Goal: Task Accomplishment & Management: Complete application form

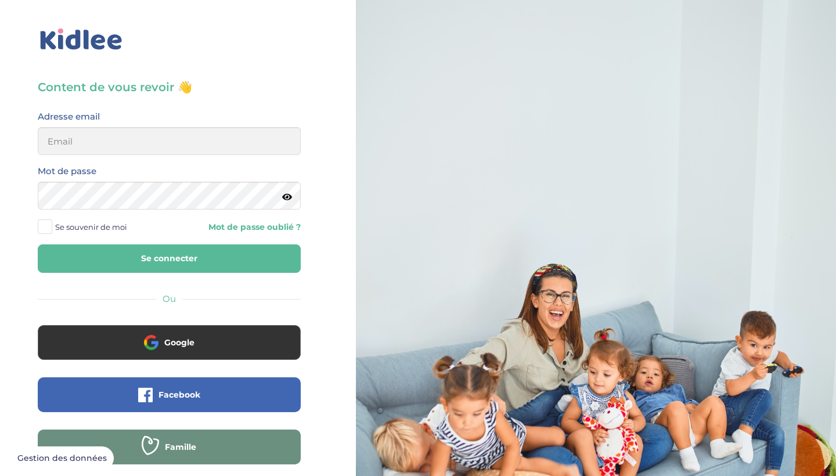
click at [191, 154] on input "email" at bounding box center [169, 141] width 263 height 28
type input "alborovaalana9@gmail.com"
click at [169, 258] on button "Se connecter" at bounding box center [169, 258] width 263 height 28
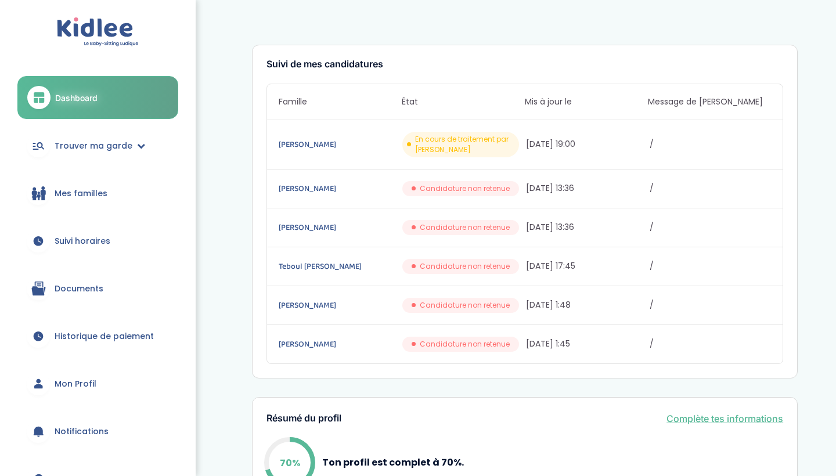
click at [572, 146] on span "29/09/2025 19:00" at bounding box center [586, 144] width 121 height 12
click at [317, 137] on div "Paulin Yohann En cours de traitement par Kidlee 29/09/2025 19:00 /" at bounding box center [524, 144] width 515 height 49
click at [317, 147] on link "Paulin Yohann" at bounding box center [339, 144] width 121 height 13
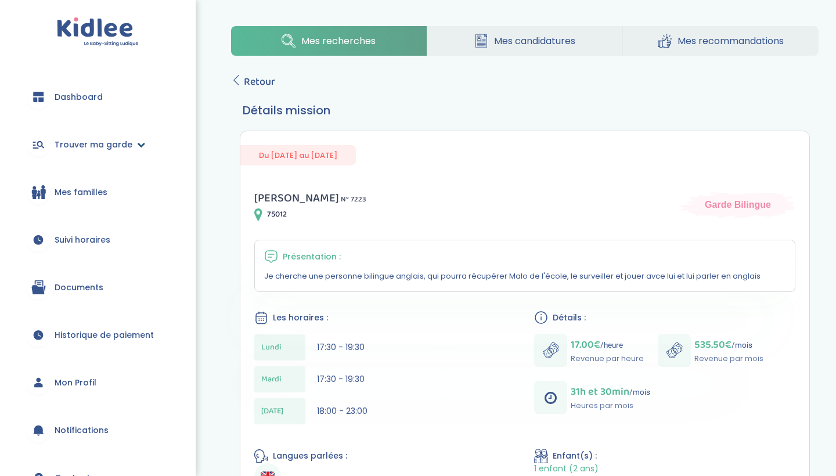
click at [93, 150] on span "Trouver ma garde" at bounding box center [94, 145] width 78 height 12
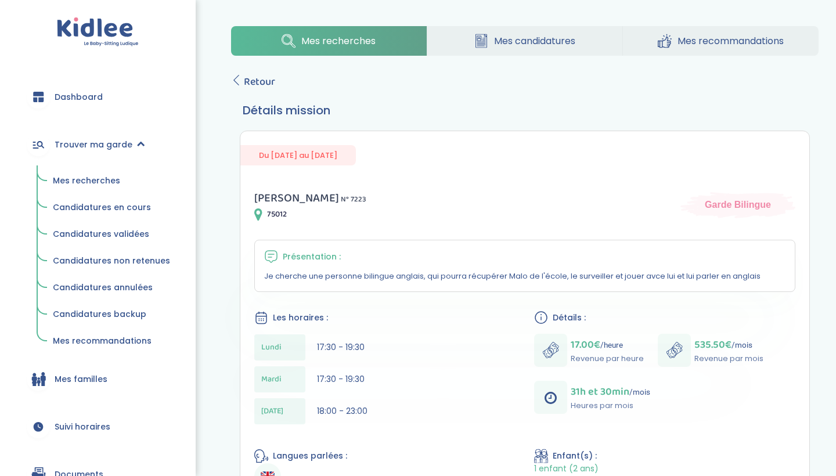
click at [102, 181] on span "Mes recherches" at bounding box center [86, 181] width 67 height 12
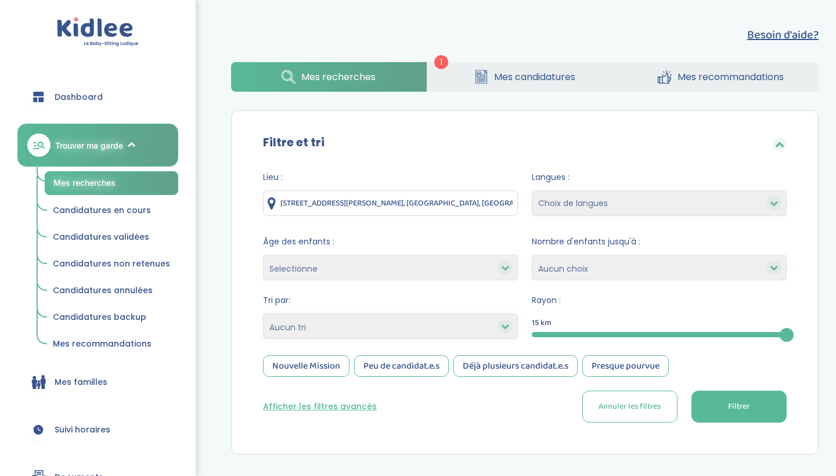
select select "12"
select select
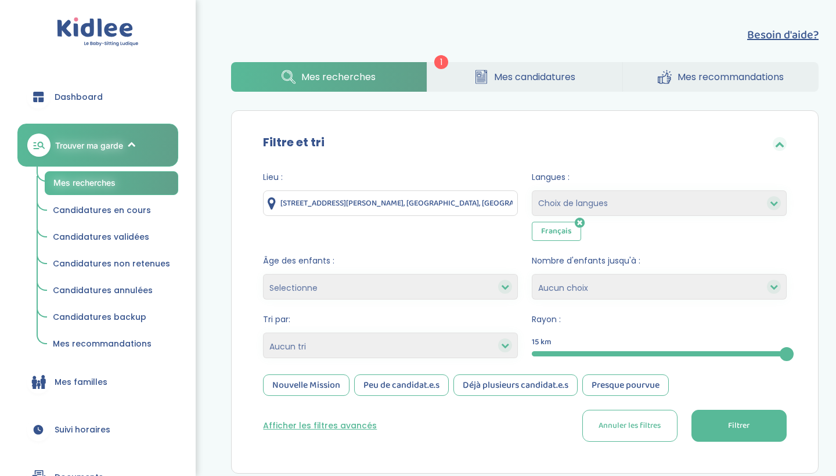
select select "-3"
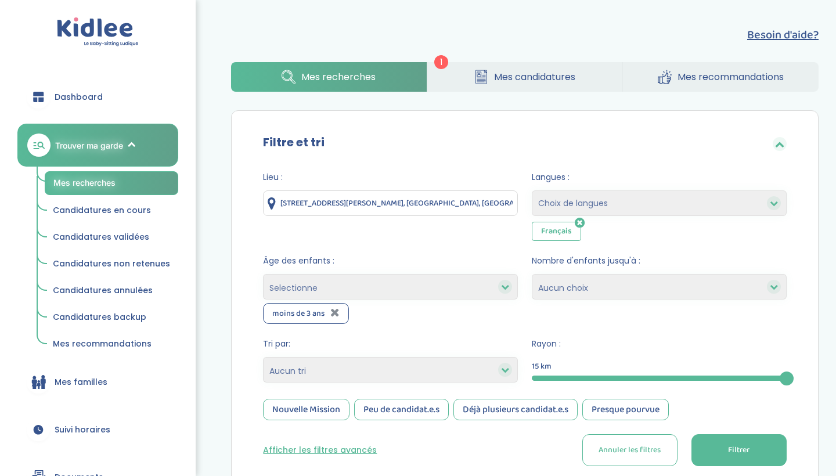
select select "3-6"
drag, startPoint x: 464, startPoint y: 287, endPoint x: 443, endPoint y: 329, distance: 47.5
click at [443, 333] on form "Lieu : 139 Allée du Colonel Fabien, Les Pavillons-sous-Bois, France Langues : C…" at bounding box center [524, 318] width 523 height 295
select select "+6"
select select
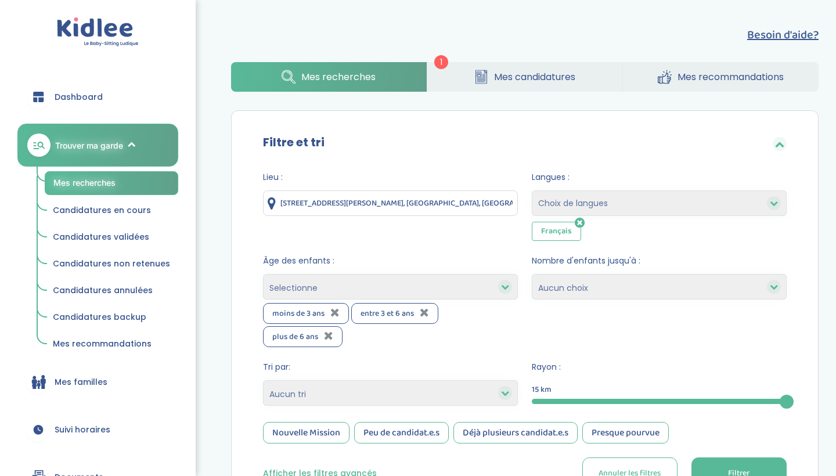
select select "2"
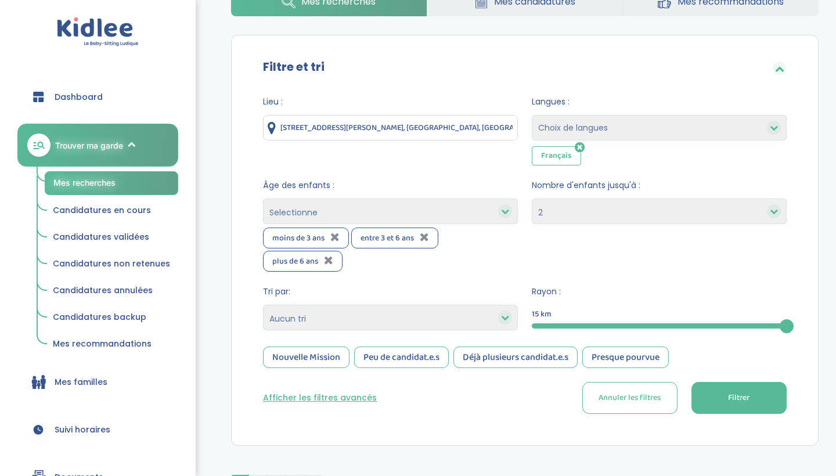
scroll to position [90, 0]
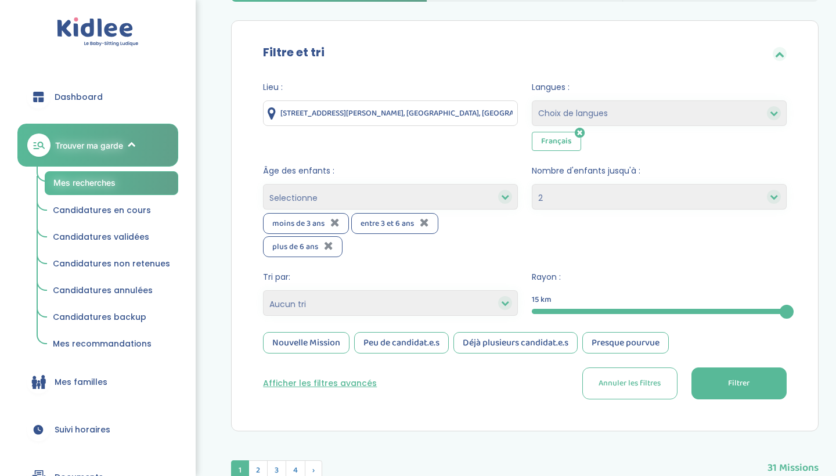
click at [764, 385] on button "Filtrer" at bounding box center [738, 383] width 95 height 32
click at [729, 388] on span "Filtrer" at bounding box center [738, 383] width 21 height 12
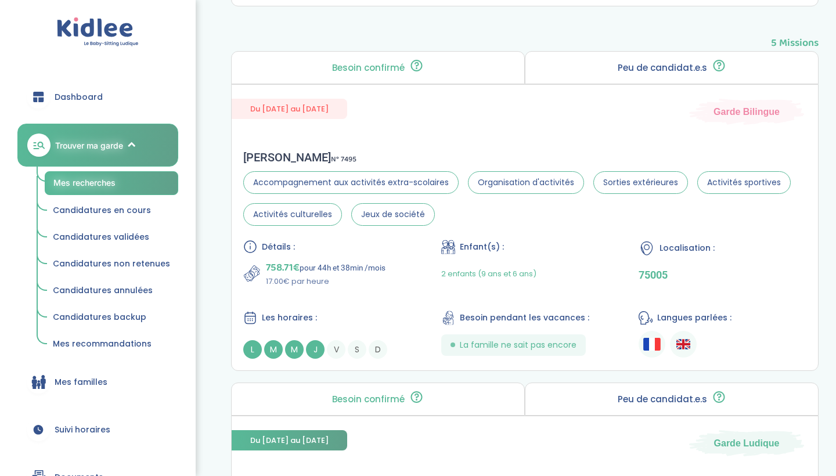
scroll to position [516, 0]
click at [490, 138] on div "Esther R . N° 7495 Accompagnement aux activités extra-scolaires Organisation d'…" at bounding box center [525, 254] width 586 height 232
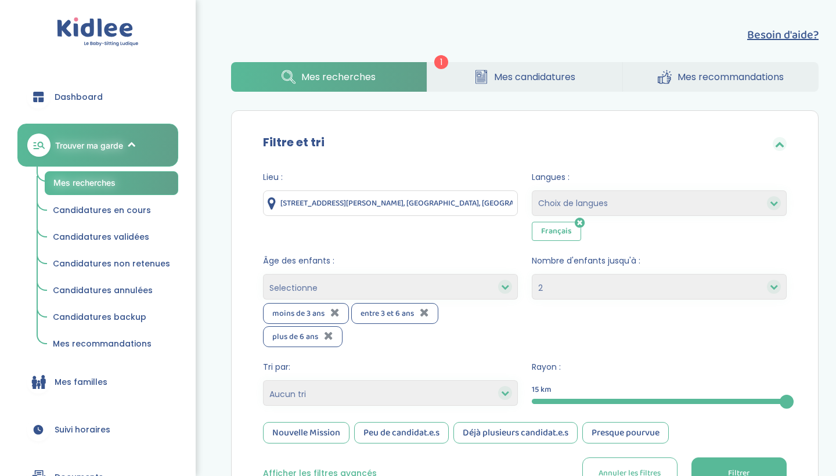
scroll to position [0, 0]
click at [491, 75] on link "Mes candidatures" at bounding box center [524, 77] width 195 height 30
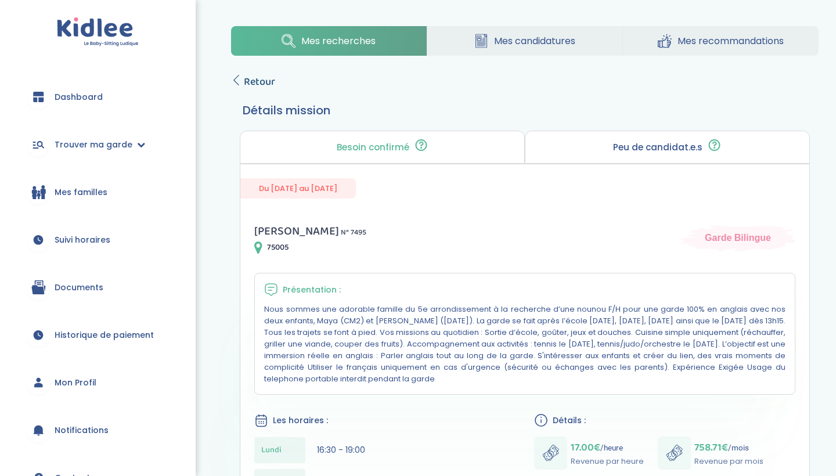
click at [237, 77] on icon at bounding box center [236, 80] width 10 height 10
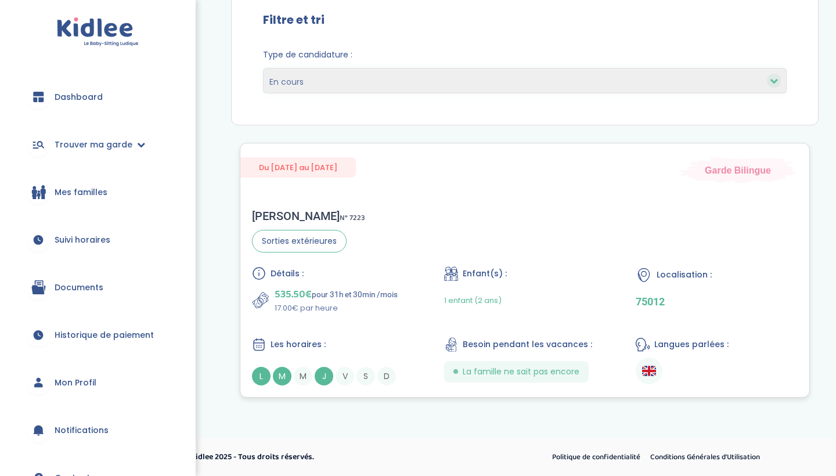
scroll to position [122, 0]
click at [458, 221] on div "[PERSON_NAME] N° 7223 Sorties extérieures Détails : 535.50€ pour 31h et 30min /…" at bounding box center [524, 297] width 569 height 200
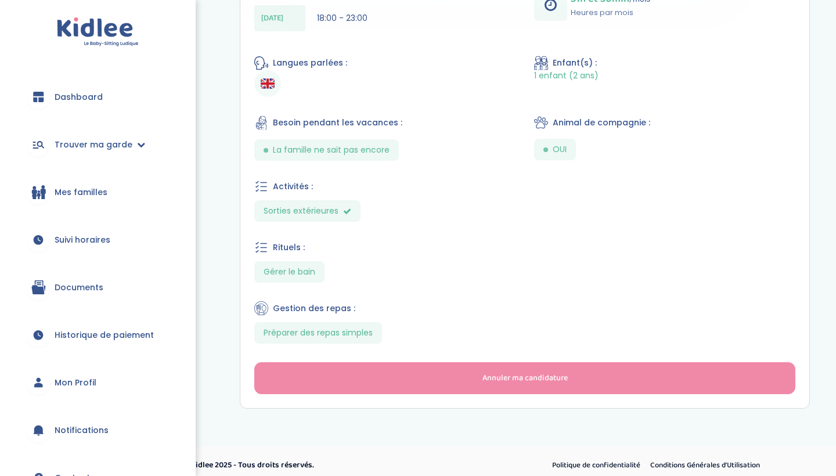
scroll to position [385, 0]
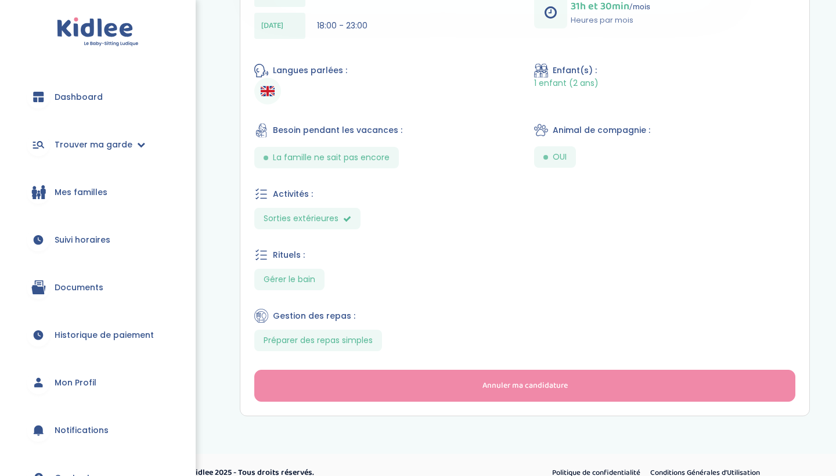
drag, startPoint x: 314, startPoint y: 201, endPoint x: 314, endPoint y: 108, distance: 92.8
click at [314, 108] on div "Yohann P . N° 7223 75012 Garde Bilingue Présentation : Je cherche une personne …" at bounding box center [524, 102] width 569 height 626
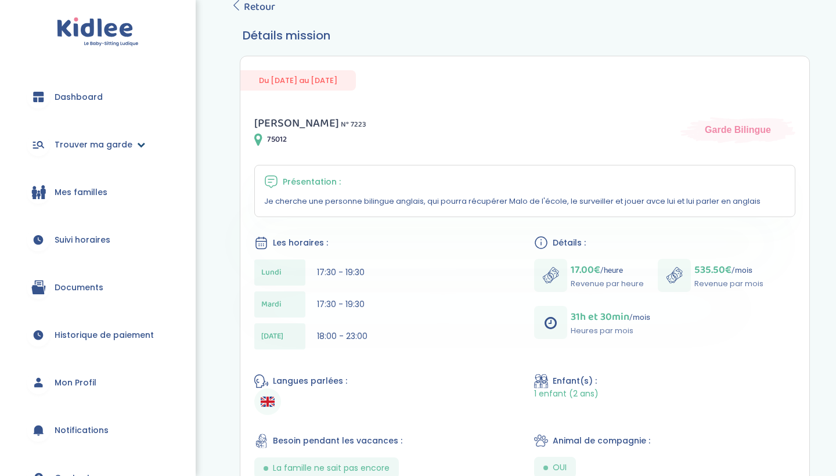
scroll to position [13, 0]
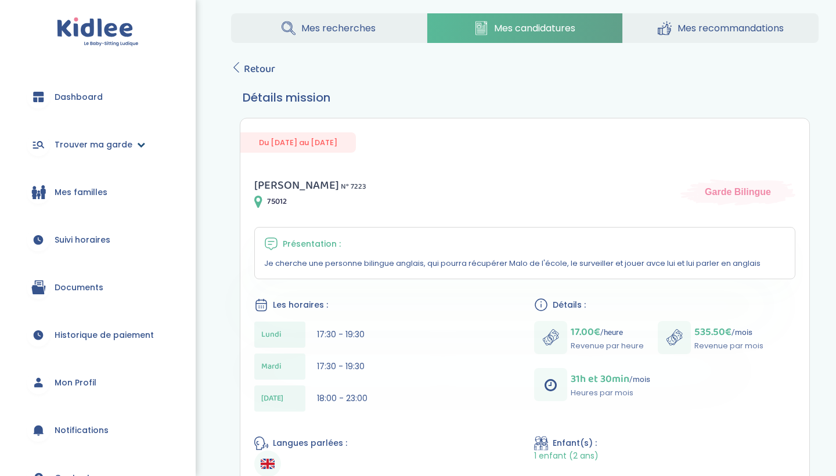
click at [120, 153] on link "Trouver ma garde" at bounding box center [97, 145] width 161 height 42
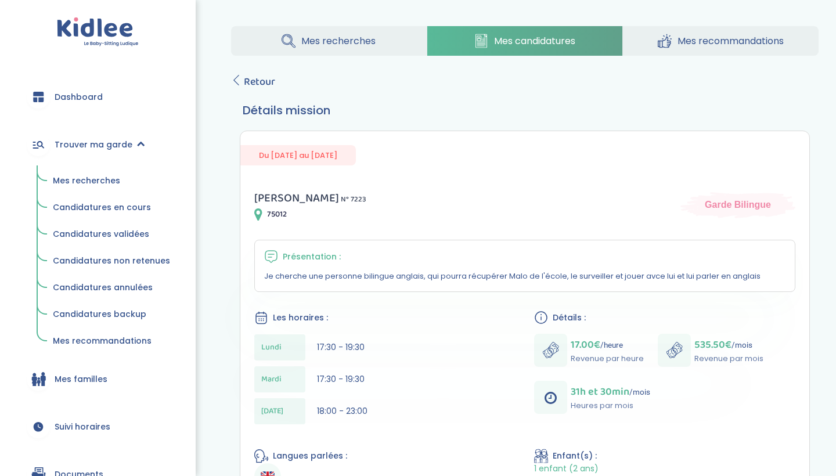
click at [103, 183] on span "Mes recherches" at bounding box center [86, 181] width 67 height 12
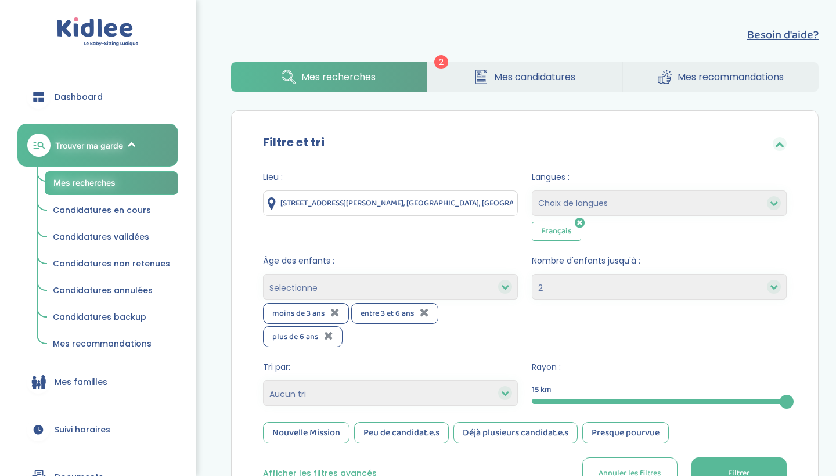
select select "2"
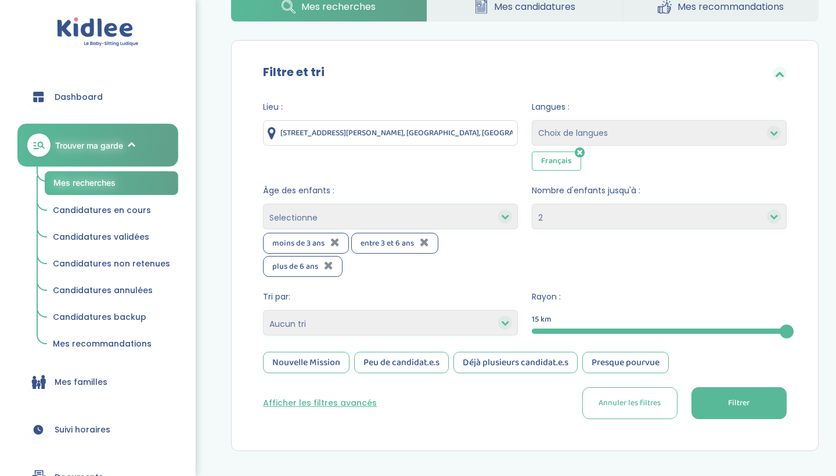
scroll to position [71, 0]
select select "salary_desc"
click at [721, 389] on button "Filtrer" at bounding box center [738, 402] width 95 height 32
click at [722, 405] on button "Filtrer" at bounding box center [738, 402] width 95 height 32
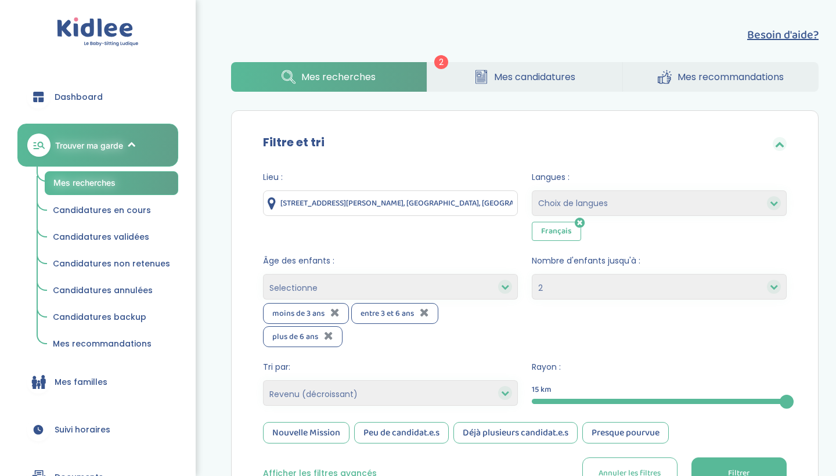
scroll to position [0, 0]
click at [419, 218] on div "Lieu : 139 Allée du Colonel Fabien, Les Pavillons-sous-Bois, France" at bounding box center [390, 206] width 255 height 70
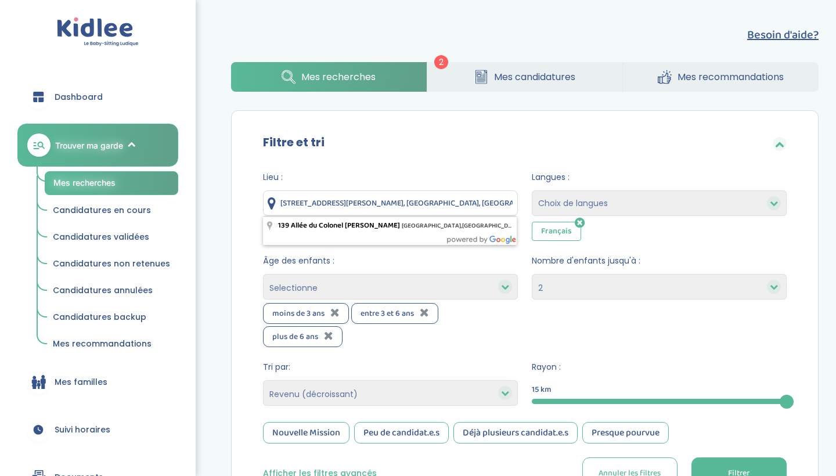
drag, startPoint x: 486, startPoint y: 201, endPoint x: 230, endPoint y: 194, distance: 256.0
click at [443, 269] on div "Âge des enfants : Selectionne moins de 3 ans entre 3 et 6 ans plus de 6 ans moi…" at bounding box center [390, 301] width 255 height 92
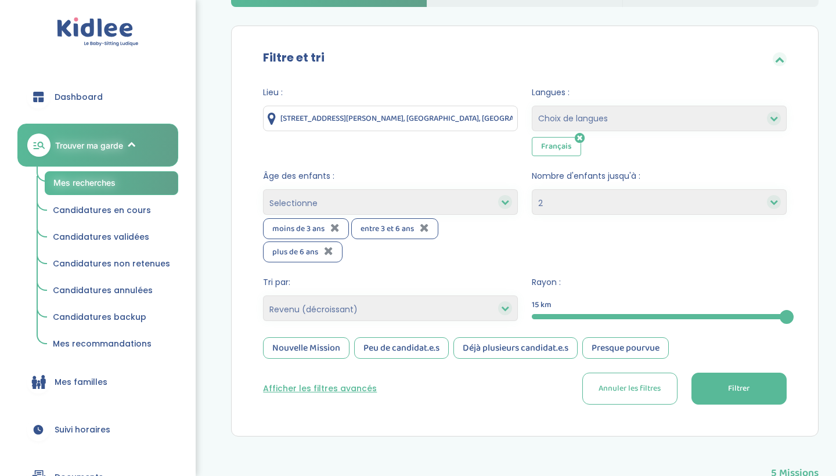
scroll to position [99, 0]
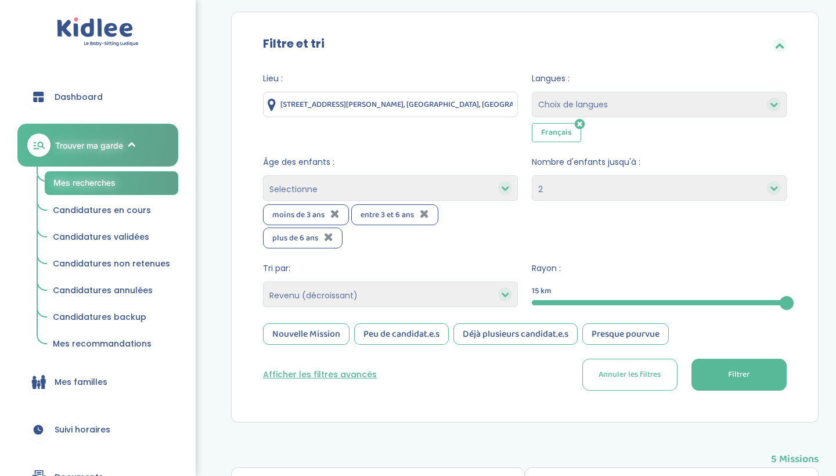
select select
click at [717, 370] on button "Filtrer" at bounding box center [738, 375] width 95 height 32
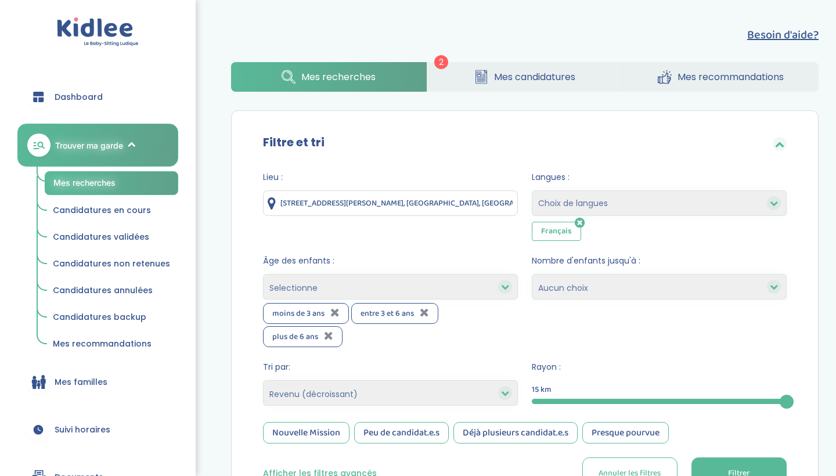
scroll to position [0, 0]
click at [770, 469] on button "Filtrer" at bounding box center [738, 473] width 95 height 32
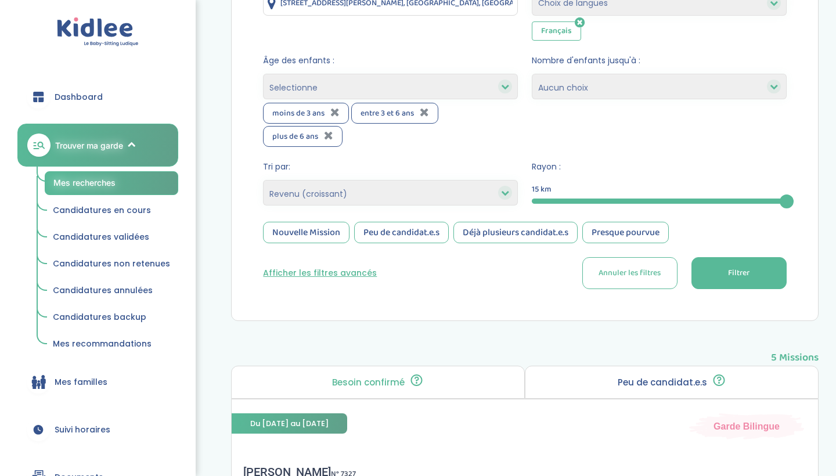
scroll to position [180, 0]
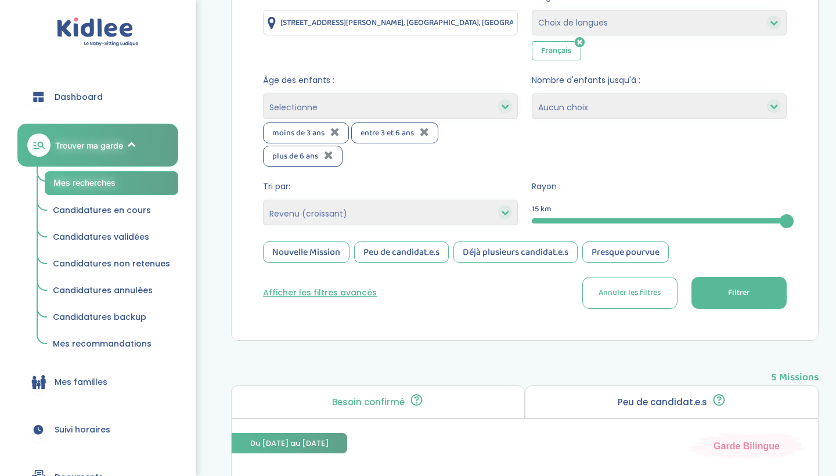
select select "start_date_asc"
click at [701, 290] on button "Filtrer" at bounding box center [738, 293] width 95 height 32
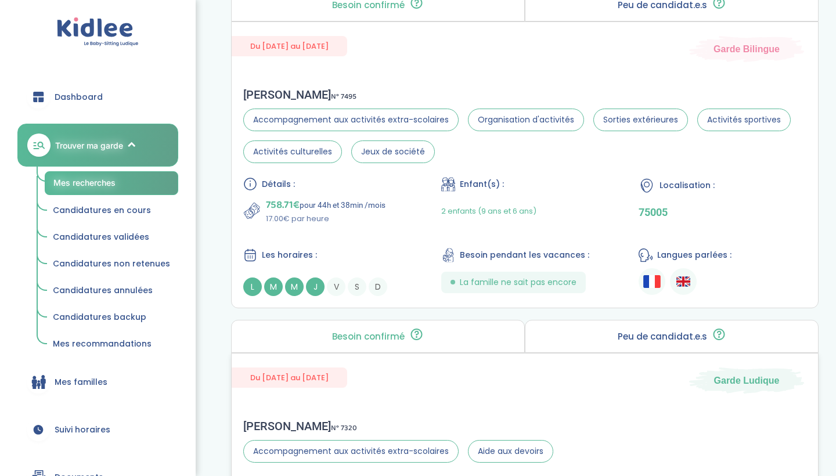
scroll to position [1477, 0]
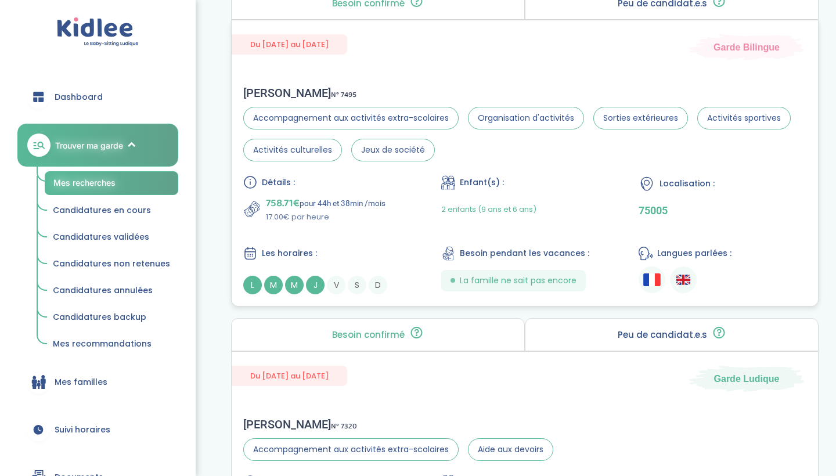
click at [565, 220] on div "2 enfants (9 ans et 6 ans)" at bounding box center [525, 209] width 168 height 27
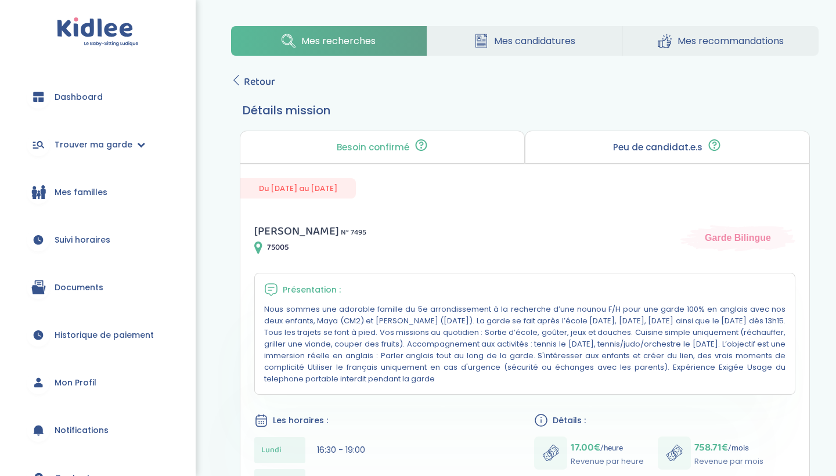
click at [97, 27] on img at bounding box center [98, 32] width 82 height 30
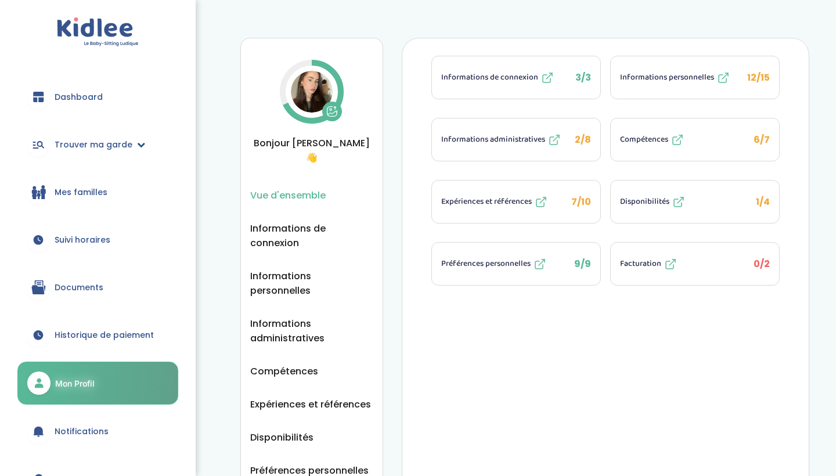
click at [130, 151] on link "Trouver ma garde" at bounding box center [97, 145] width 161 height 42
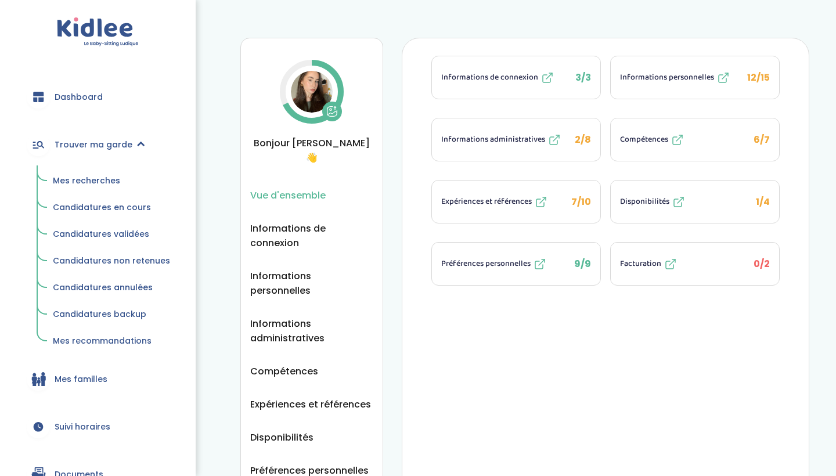
click at [126, 177] on link "Mes recherches" at bounding box center [111, 181] width 133 height 22
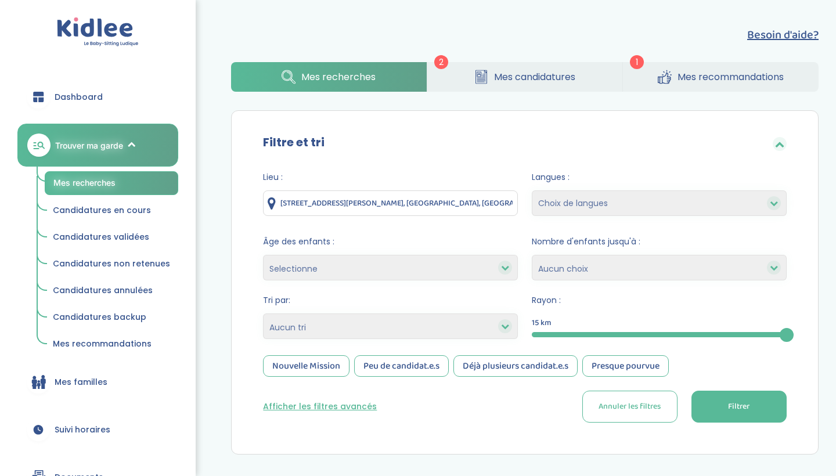
click at [731, 413] on button "Filtrer" at bounding box center [738, 406] width 95 height 32
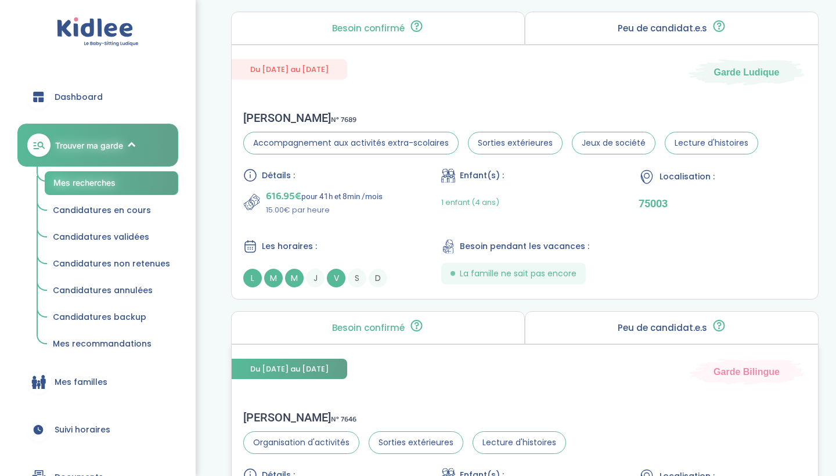
scroll to position [504, 0]
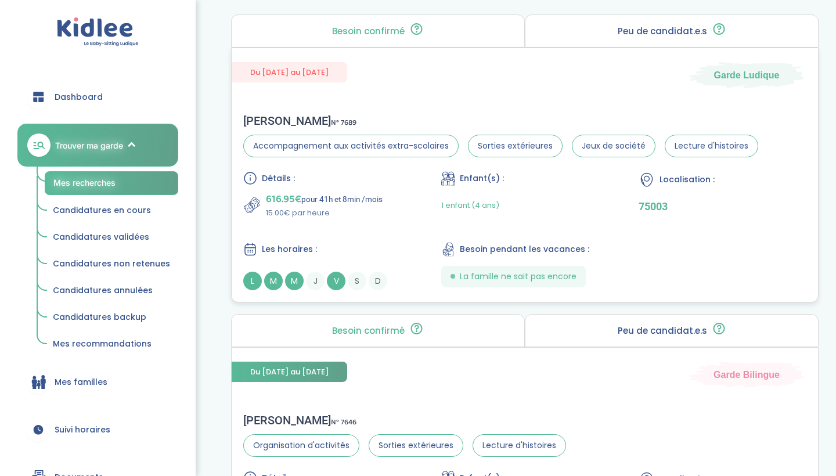
click at [367, 211] on p "15.00€ par heure" at bounding box center [324, 213] width 117 height 12
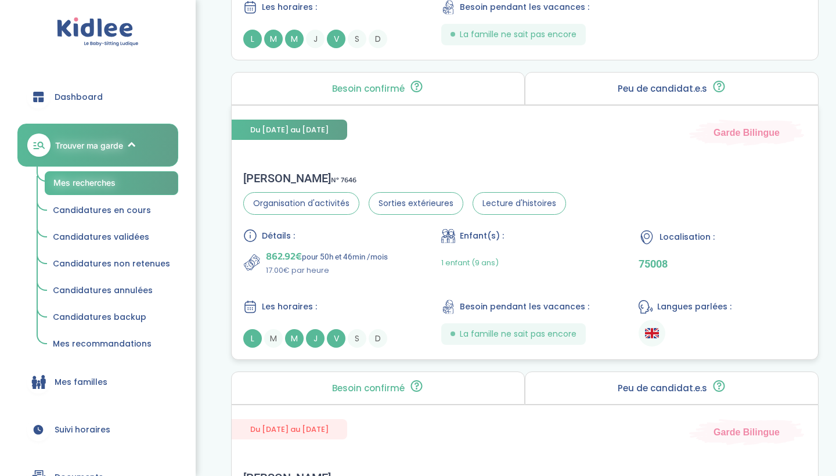
scroll to position [747, 0]
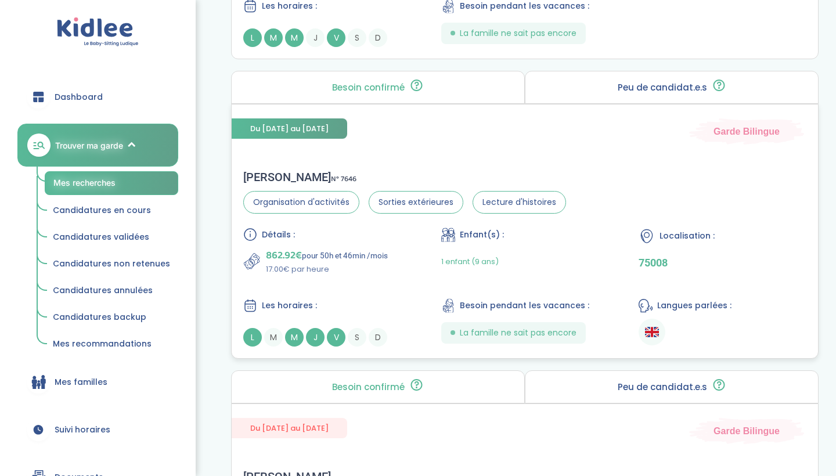
click at [359, 272] on p "17.00€ par heure" at bounding box center [327, 269] width 122 height 12
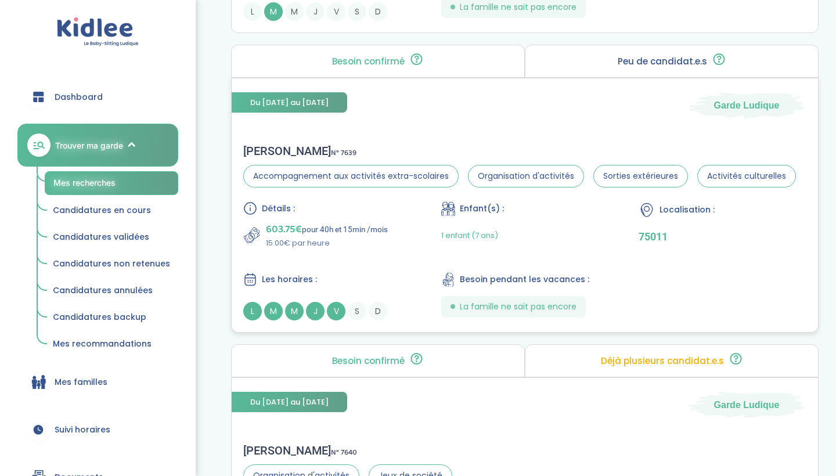
scroll to position [2005, 0]
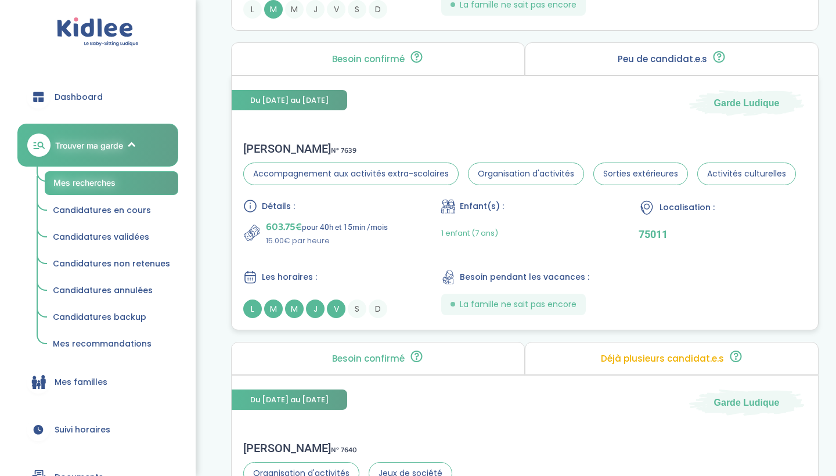
click at [349, 236] on p "15.00€ par heure" at bounding box center [327, 241] width 122 height 12
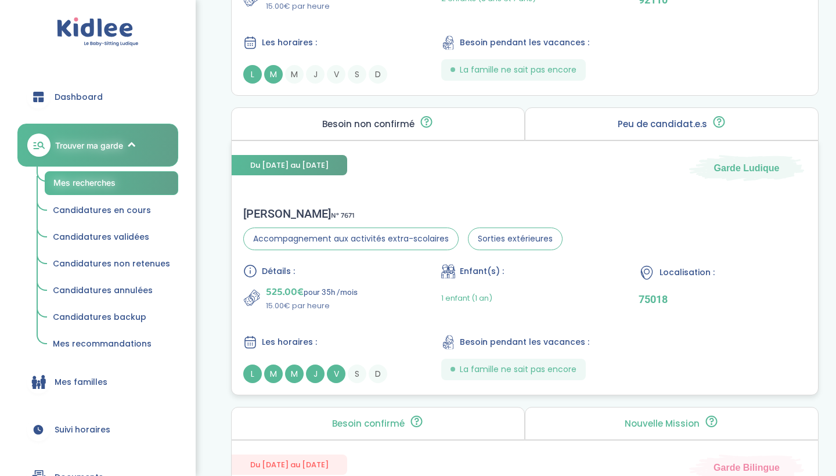
scroll to position [2544, 0]
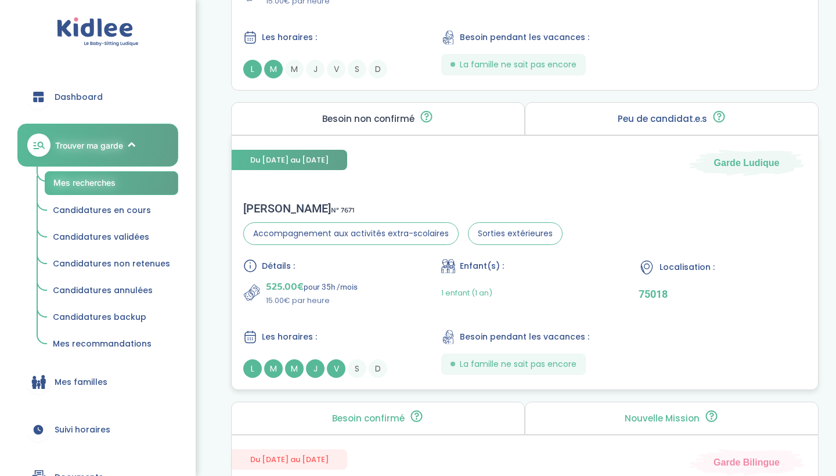
click at [345, 300] on p "15.00€ par heure" at bounding box center [312, 301] width 92 height 12
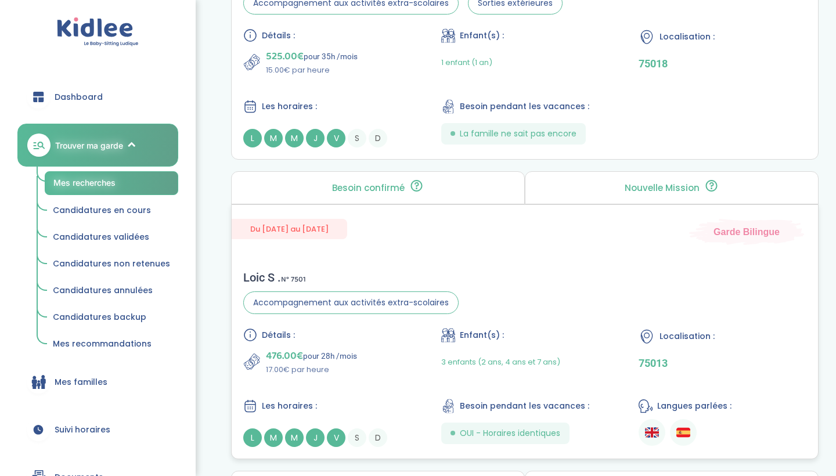
scroll to position [2866, 0]
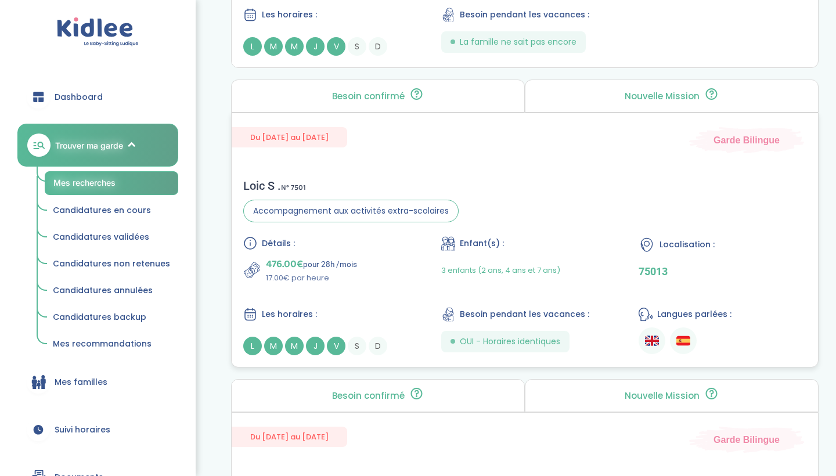
click at [331, 275] on p "17.00€ par heure" at bounding box center [311, 278] width 91 height 12
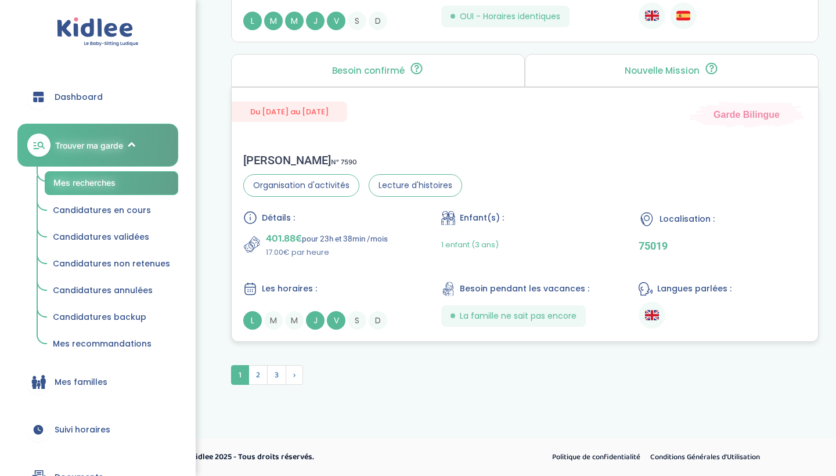
scroll to position [3191, 0]
click at [332, 242] on p "401.88€ pour 23h et 38min /mois" at bounding box center [327, 238] width 122 height 16
click at [256, 374] on span "2" at bounding box center [257, 375] width 19 height 20
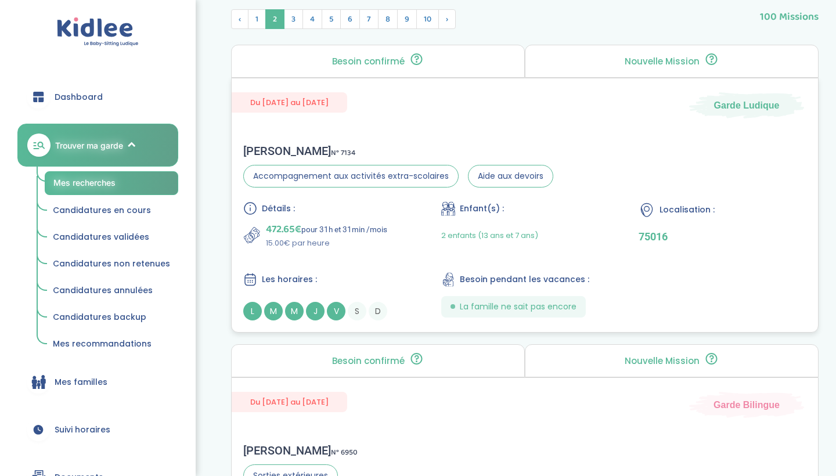
scroll to position [475, 0]
click at [333, 236] on p "472.65€ pour 31h et 31min /mois" at bounding box center [326, 228] width 121 height 16
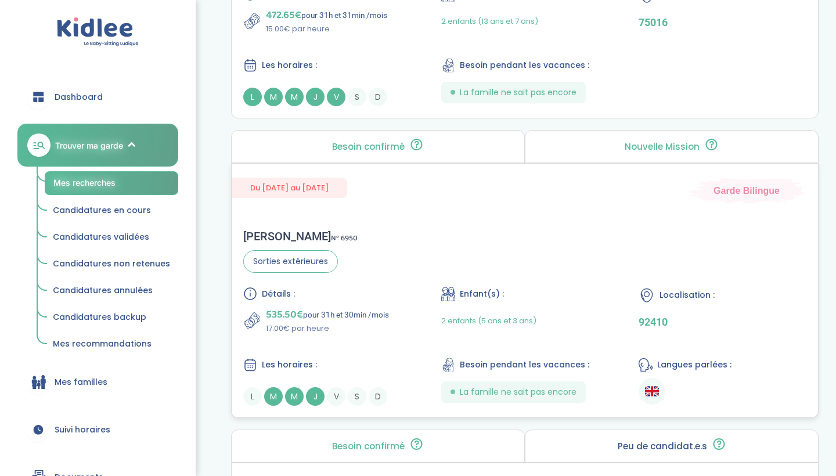
scroll to position [704, 0]
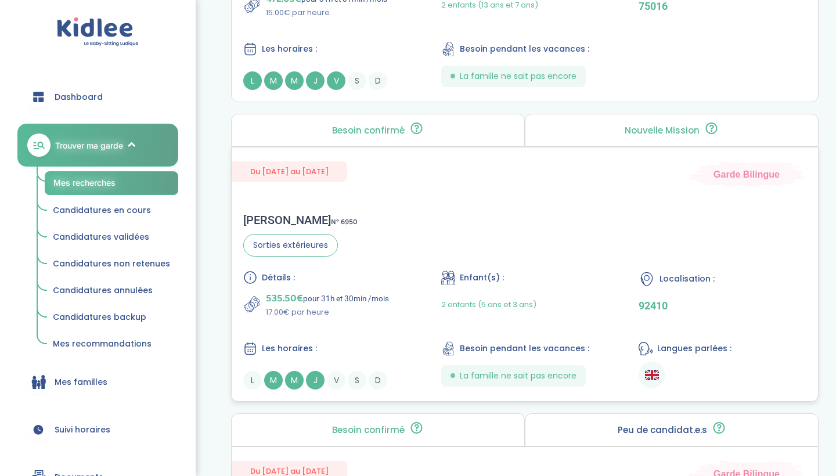
click at [349, 299] on p "535.50€ pour 31h et 30min /mois" at bounding box center [327, 298] width 123 height 16
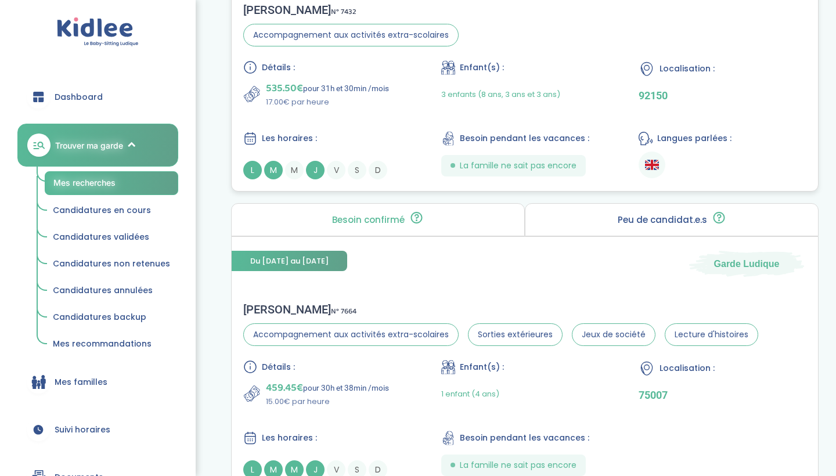
scroll to position [1442, 0]
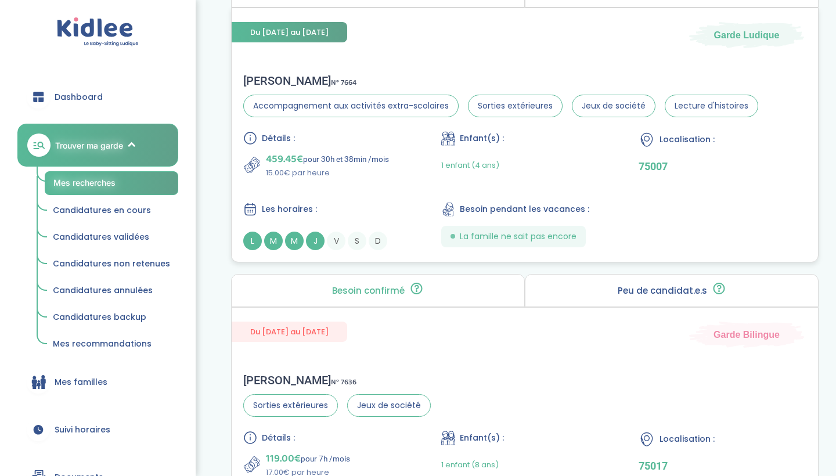
click at [335, 178] on p "15.00€ par heure" at bounding box center [327, 173] width 123 height 12
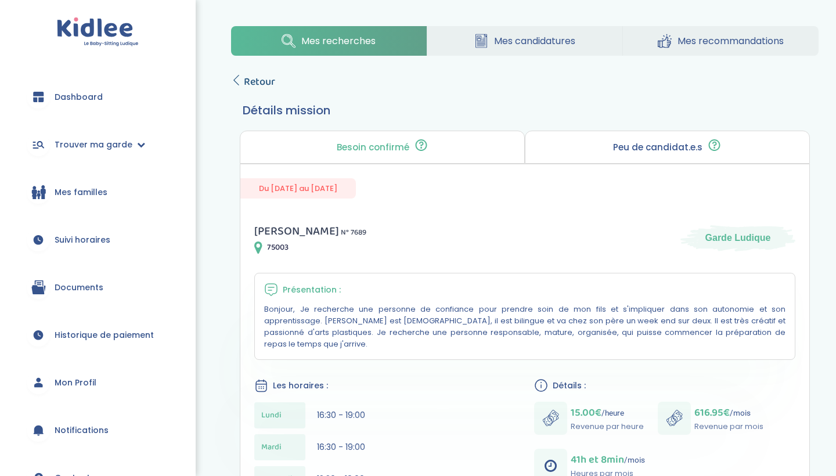
click at [245, 81] on span "Retour" at bounding box center [259, 82] width 31 height 16
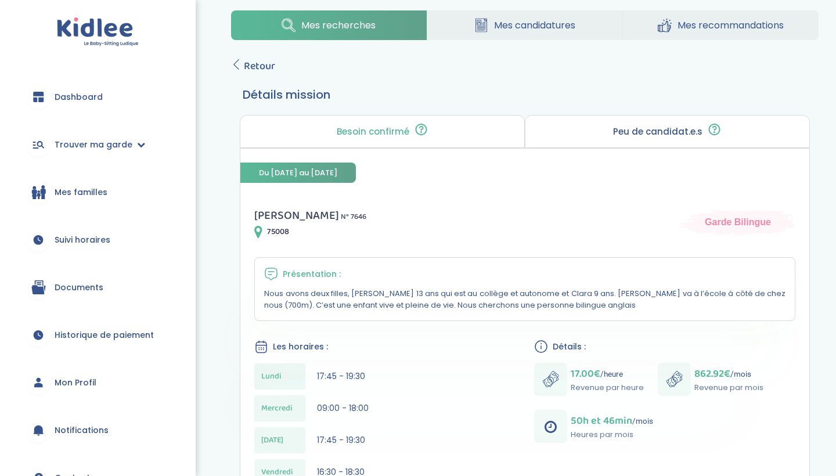
scroll to position [11, 0]
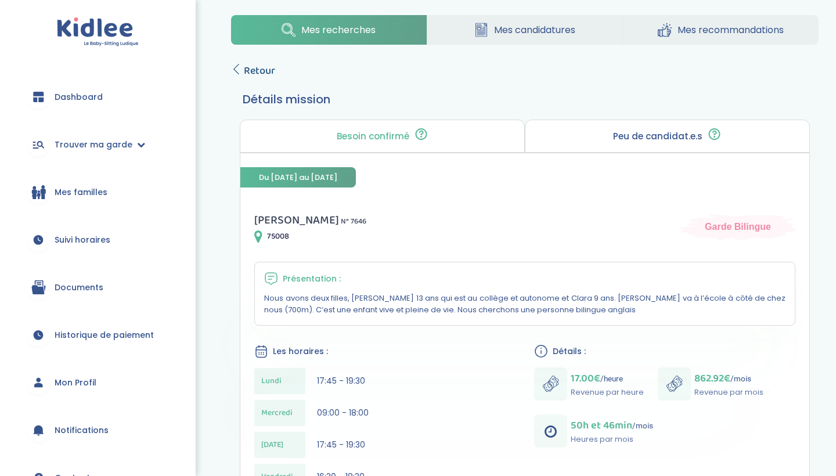
click at [241, 67] on link "Retour" at bounding box center [253, 71] width 44 height 16
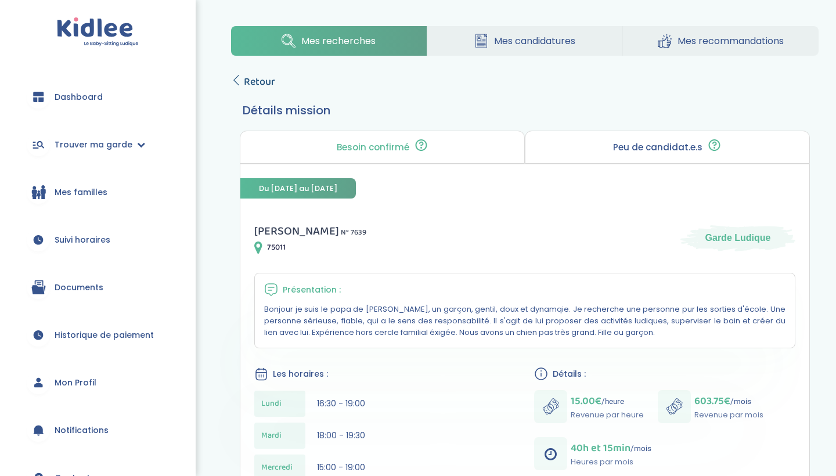
click at [245, 81] on span "Retour" at bounding box center [259, 82] width 31 height 16
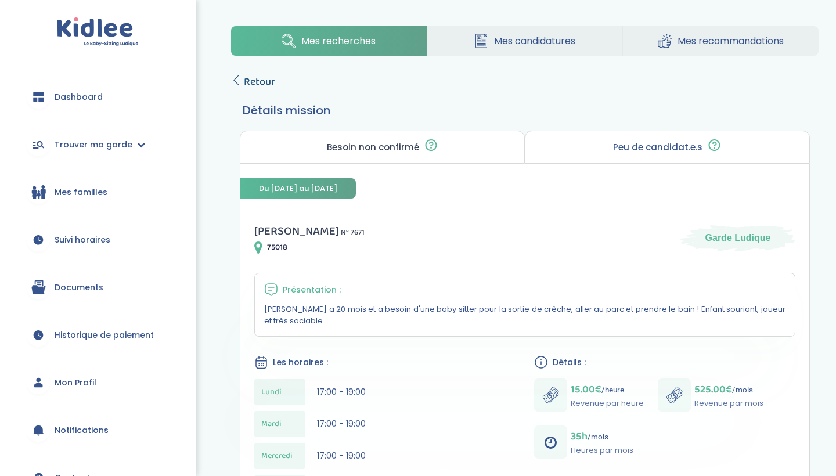
click at [241, 84] on icon at bounding box center [236, 80] width 10 height 10
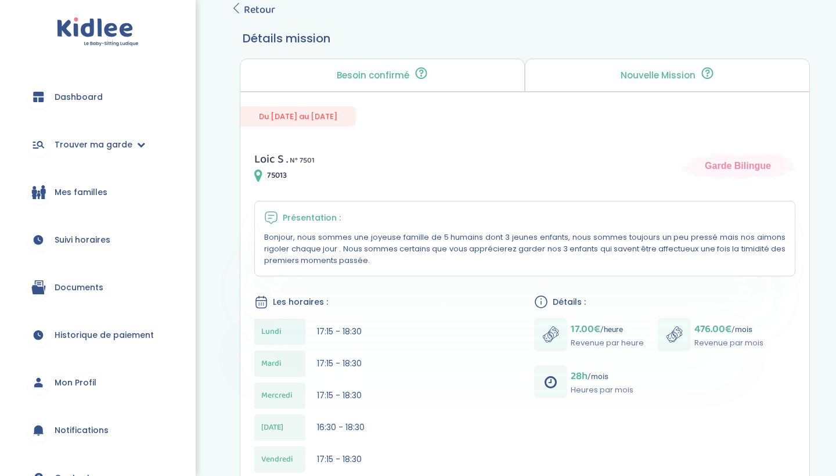
scroll to position [65, 0]
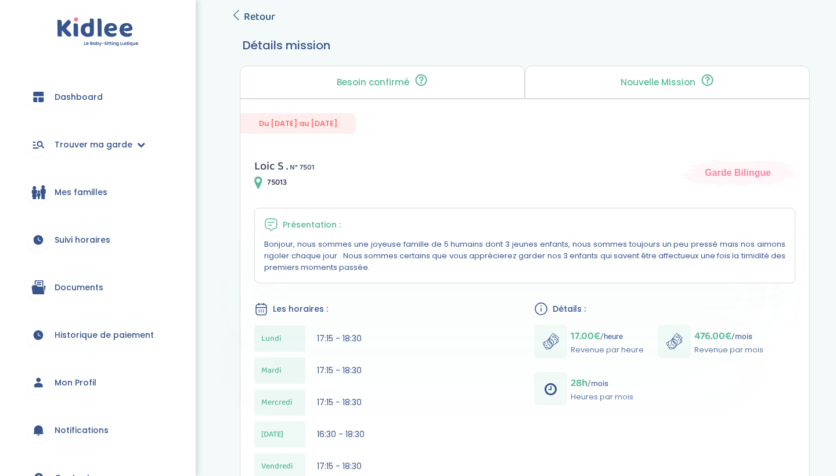
click at [244, 20] on span "Retour" at bounding box center [259, 17] width 31 height 16
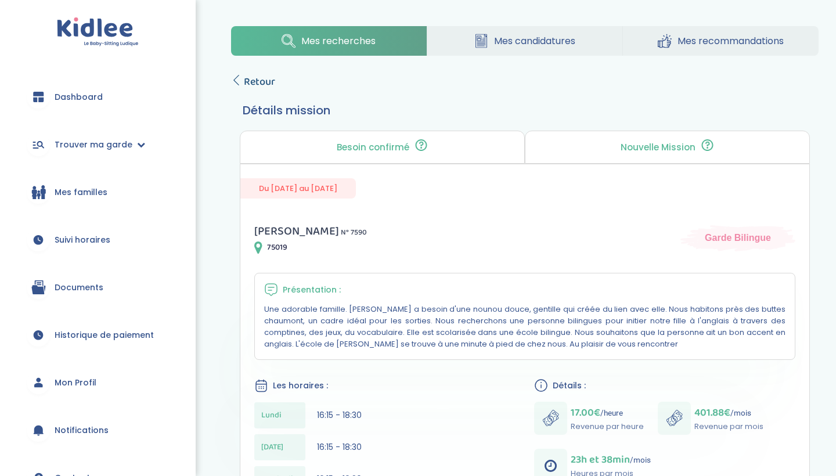
click at [249, 81] on span "Retour" at bounding box center [259, 82] width 31 height 16
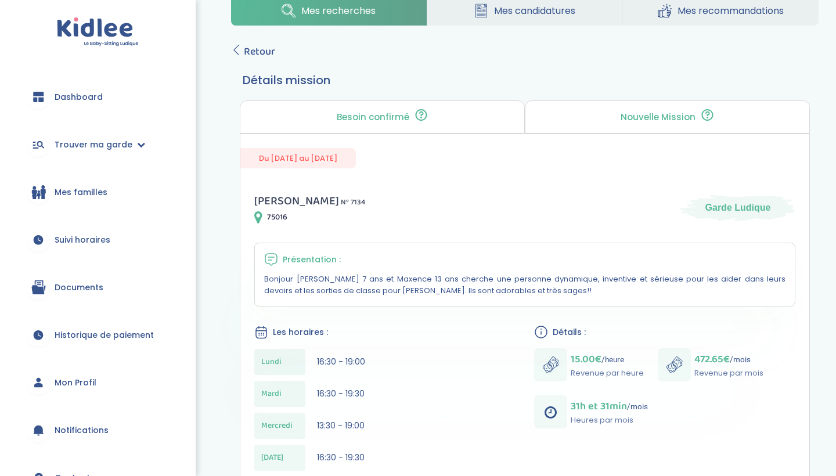
scroll to position [24, 0]
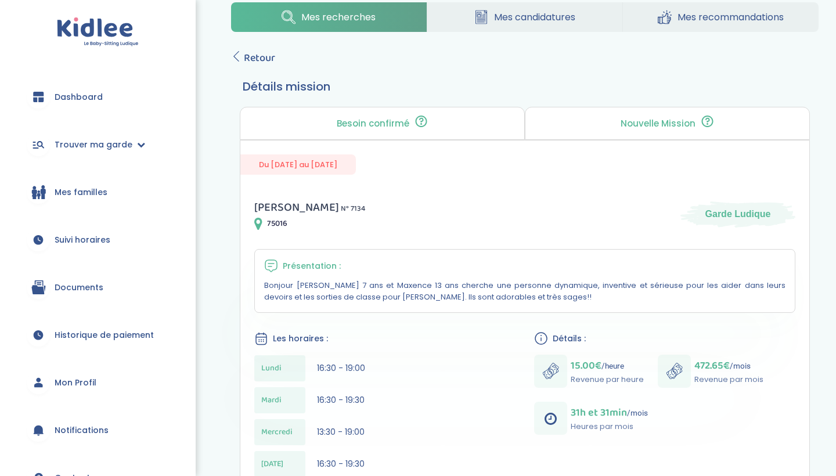
click at [254, 49] on div "Mes recherches Mes candidatures Mes recommandations Retour Détails mission Beso…" at bounding box center [525, 414] width 622 height 841
click at [254, 53] on span "Retour" at bounding box center [259, 58] width 31 height 16
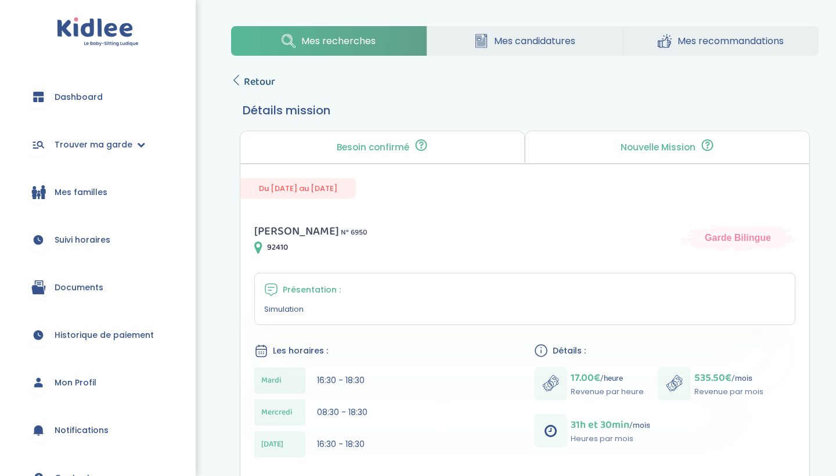
click at [250, 79] on span "Retour" at bounding box center [259, 82] width 31 height 16
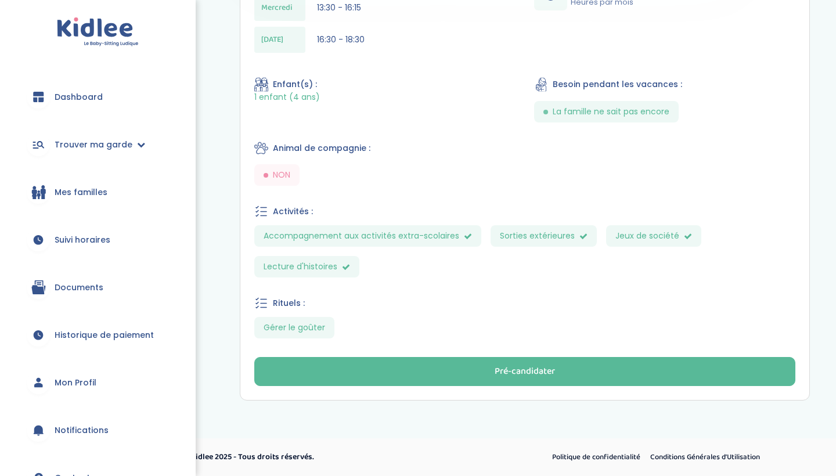
scroll to position [459, 0]
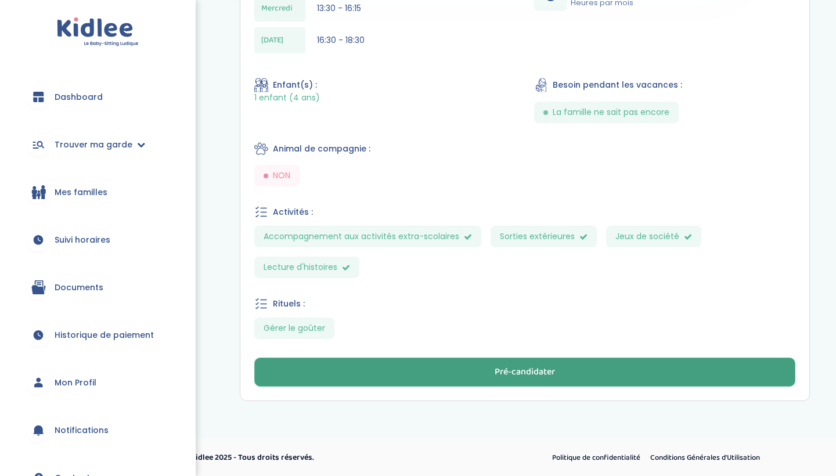
click at [397, 370] on button "Pré-candidater" at bounding box center [524, 371] width 541 height 29
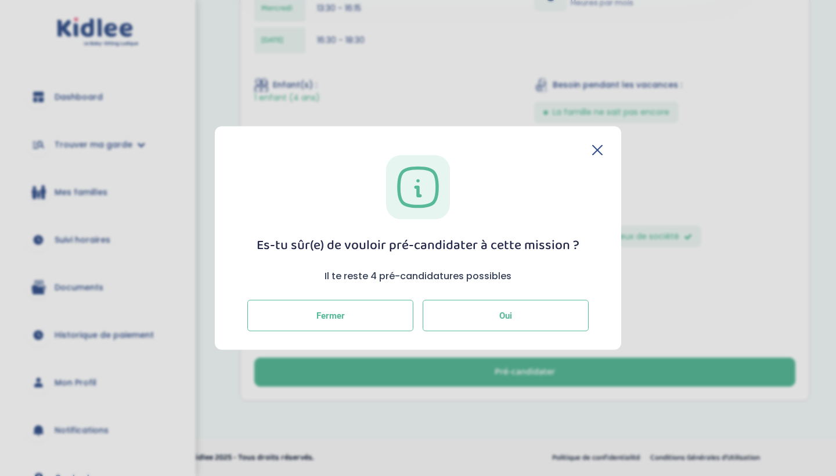
click at [454, 317] on button "Oui" at bounding box center [505, 314] width 166 height 31
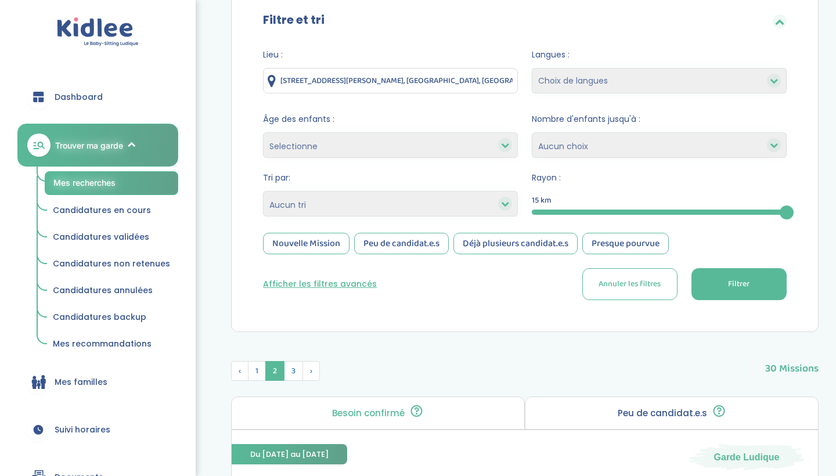
scroll to position [164, 0]
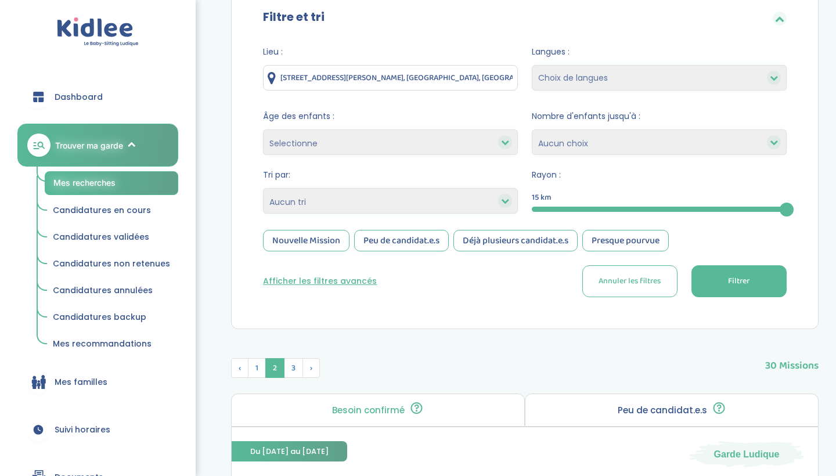
click at [725, 272] on button "Filtrer" at bounding box center [738, 281] width 95 height 32
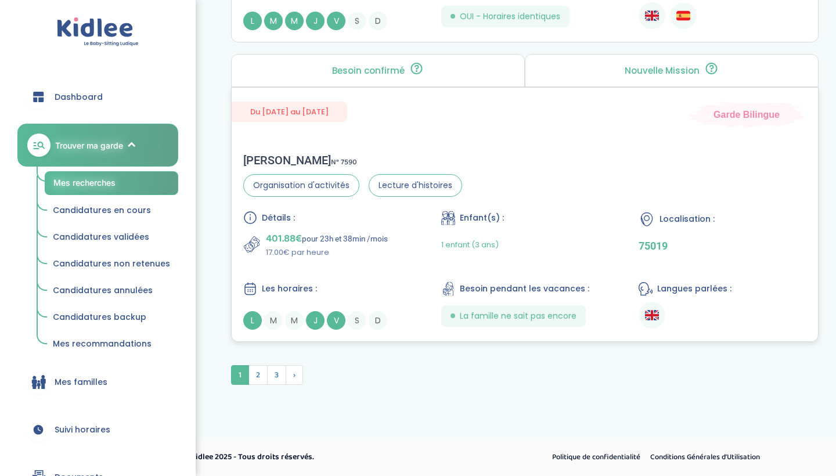
scroll to position [3230, 0]
click at [258, 373] on span "2" at bounding box center [257, 375] width 19 height 20
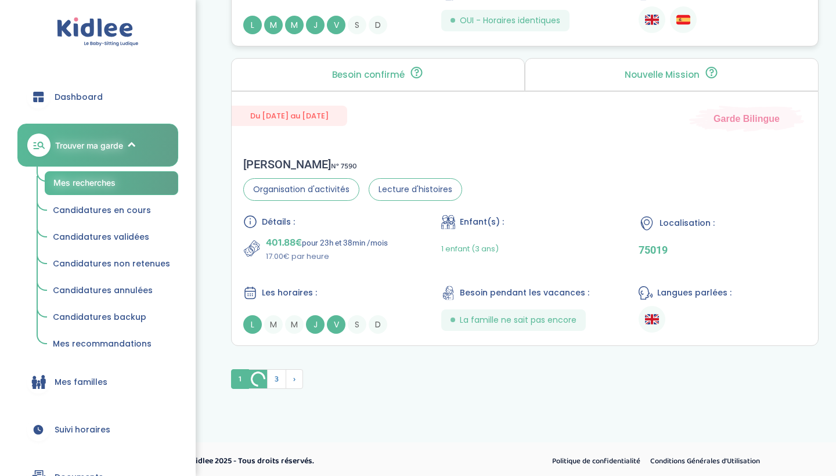
scroll to position [3198, 0]
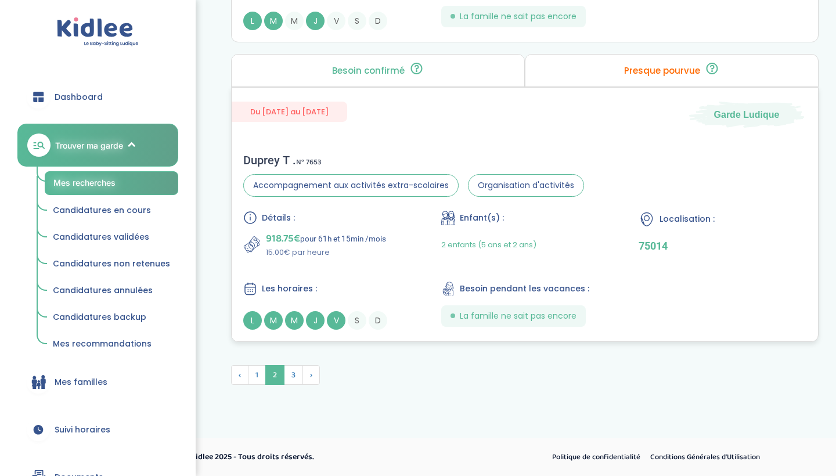
click at [341, 251] on p "15.00€ par heure" at bounding box center [326, 253] width 120 height 12
click at [291, 377] on span "3" at bounding box center [293, 375] width 19 height 20
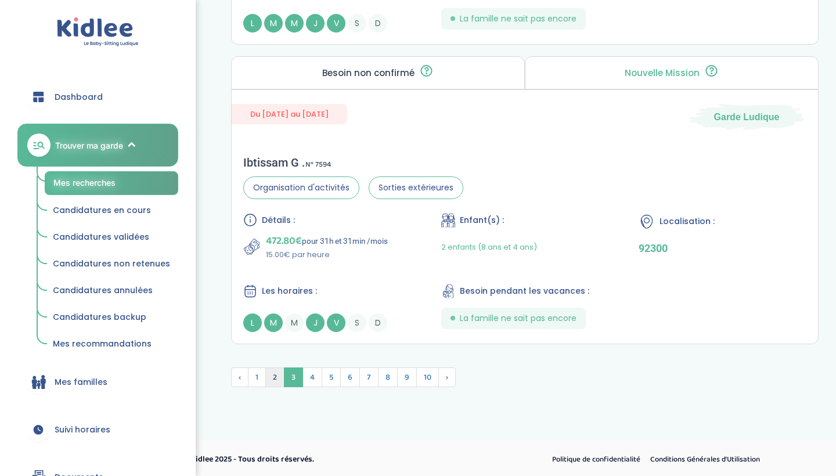
click at [276, 378] on span "2" at bounding box center [274, 377] width 19 height 20
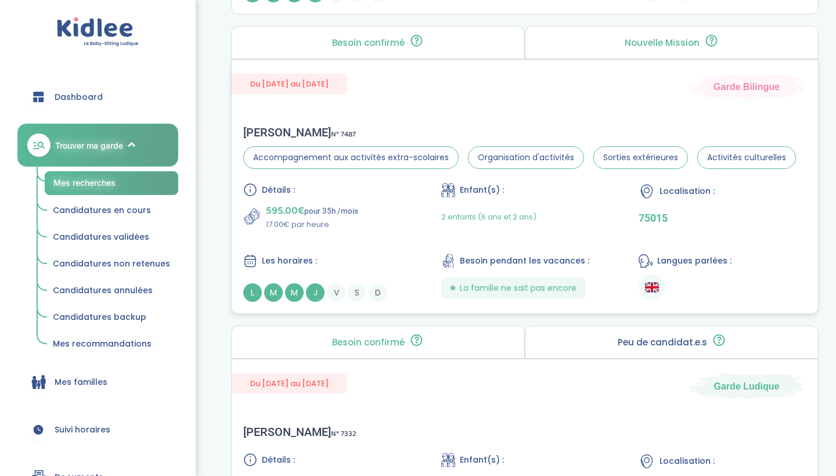
scroll to position [2957, 0]
click at [372, 228] on div "595.00€ pour 35h /mois 17.00€ par heure" at bounding box center [327, 217] width 168 height 28
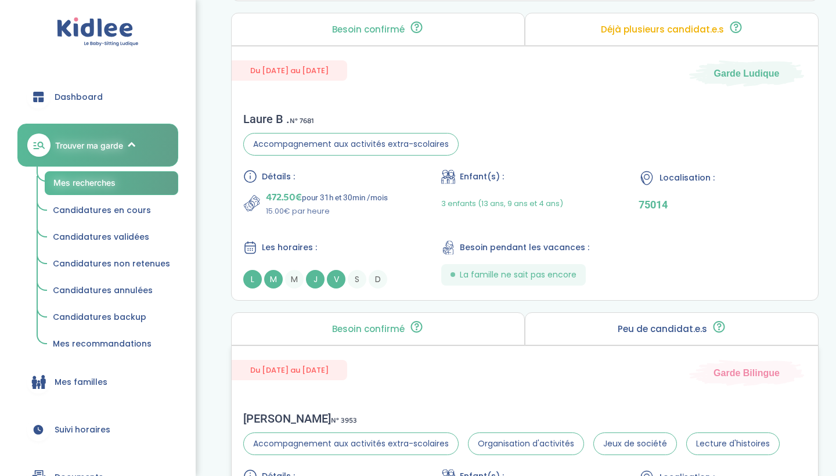
scroll to position [1948, 0]
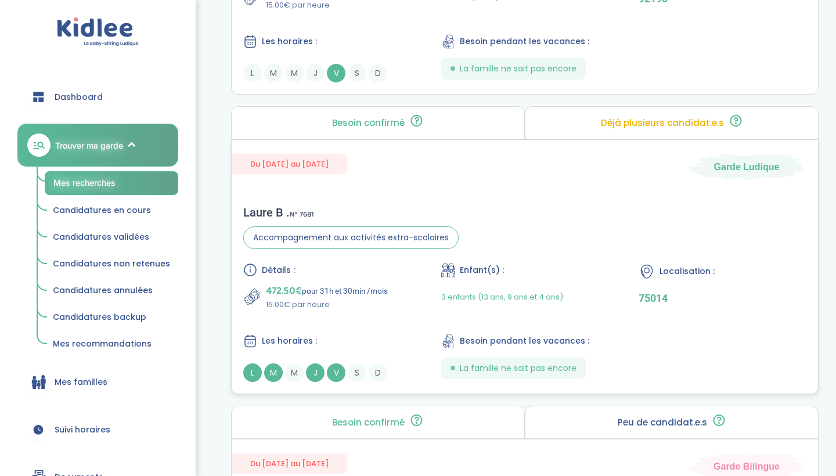
click at [345, 313] on div "Détails : 472.50€ pour 31h et 30min /mois 15.00€ par heure Enfant(s) : 3 enfant…" at bounding box center [524, 322] width 563 height 119
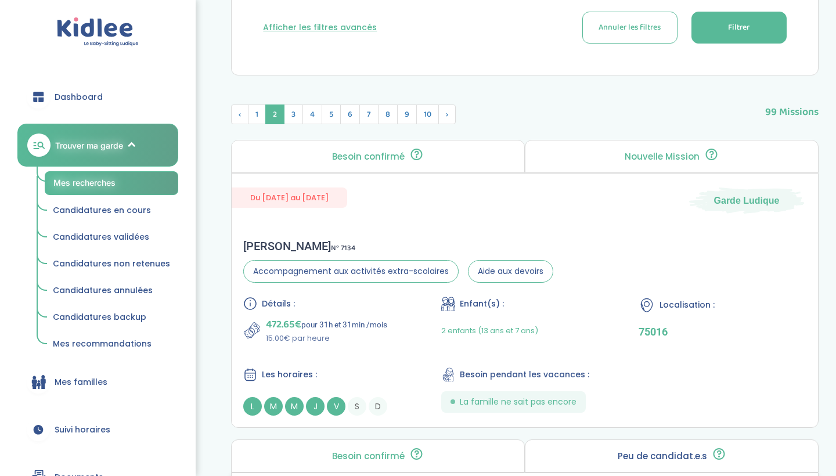
scroll to position [416, 0]
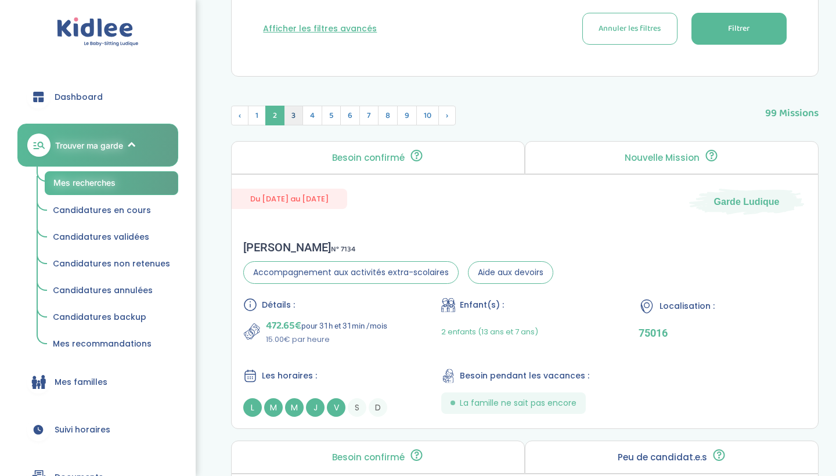
click at [299, 120] on span "3" at bounding box center [293, 116] width 19 height 20
click at [421, 315] on div "Détails : 498.75€ pour 33h et 15min /mois 15.00€ par heure Enfant(s) : 1 enfant…" at bounding box center [524, 357] width 563 height 119
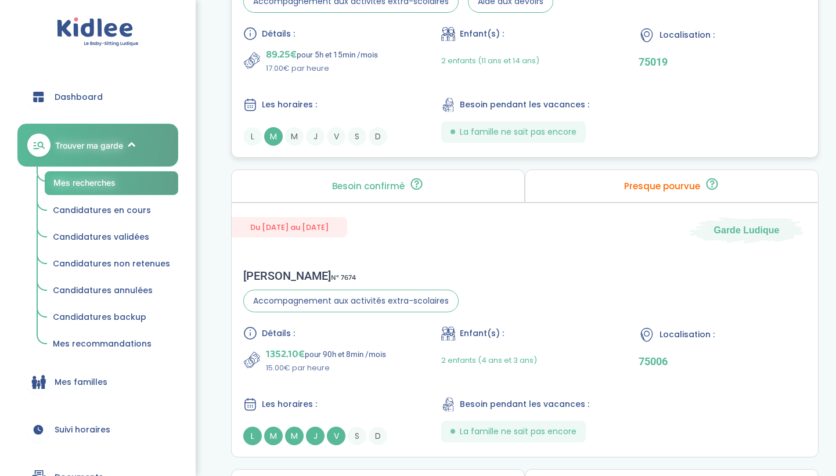
scroll to position [2510, 0]
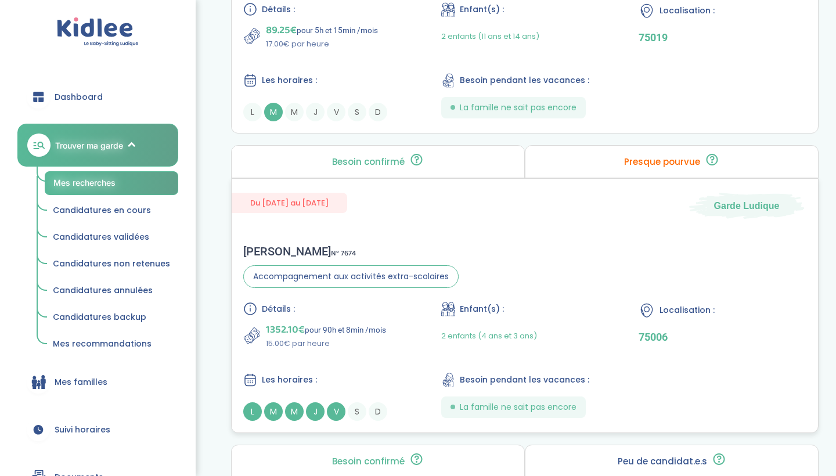
click at [386, 338] on p "15.00€ par heure" at bounding box center [326, 344] width 120 height 12
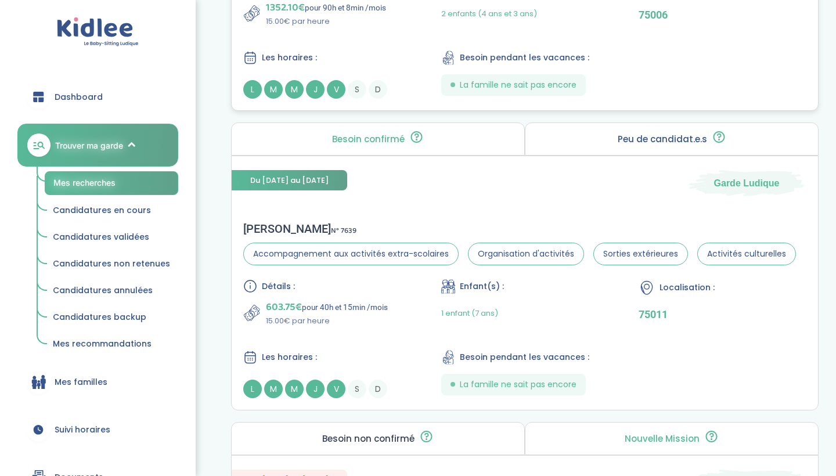
scroll to position [2833, 0]
click at [388, 328] on div "Détails : 603.75€ pour 40h et 15min /mois 15.00€ par heure Enfant(s) : 1 enfant…" at bounding box center [524, 338] width 563 height 119
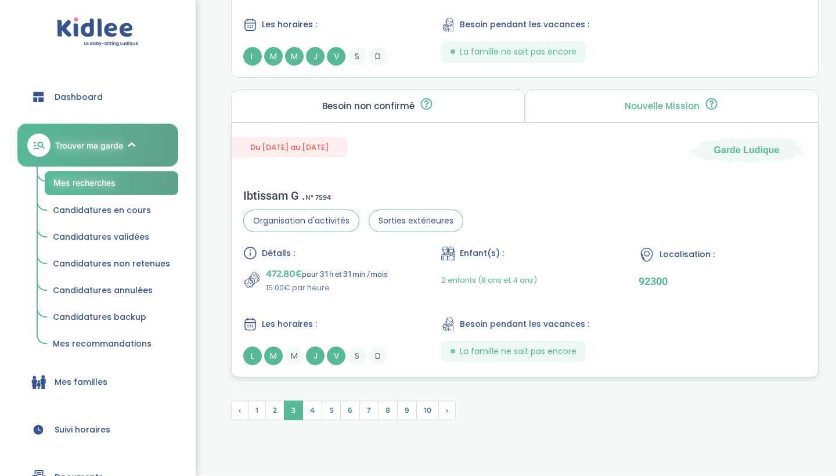
scroll to position [3169, 0]
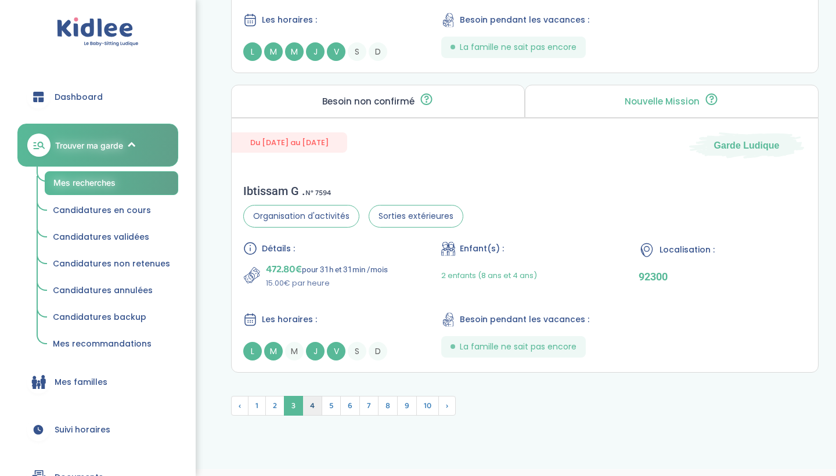
click at [313, 406] on span "4" at bounding box center [312, 406] width 20 height 20
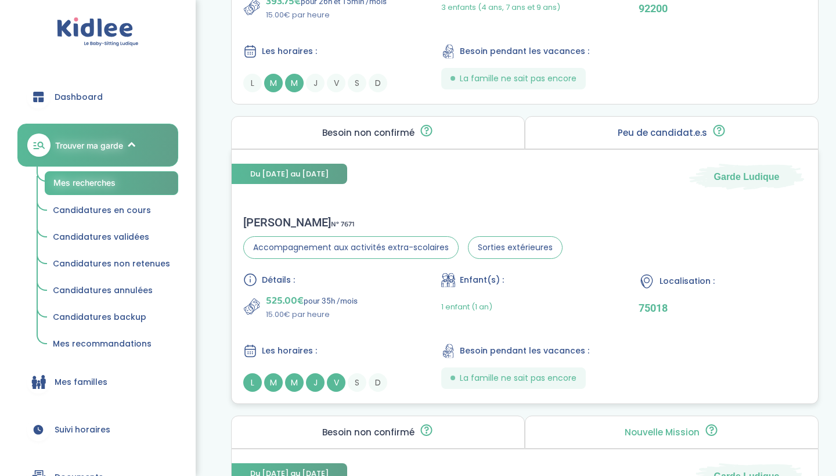
scroll to position [1337, 0]
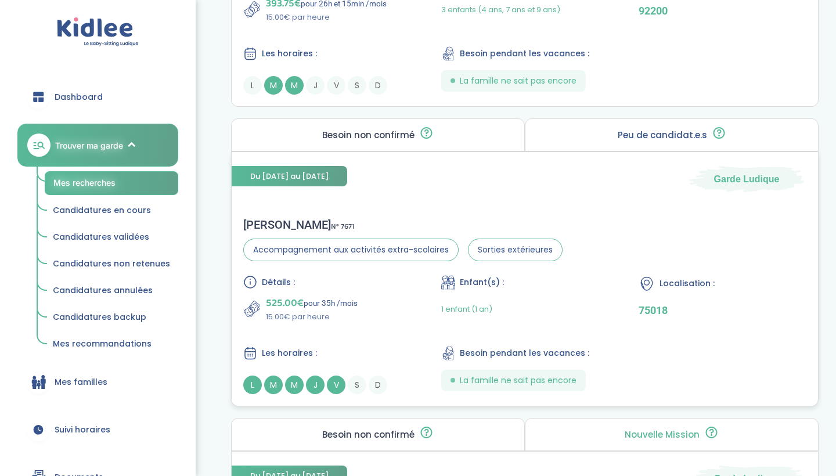
click at [404, 320] on div "525.00€ pour 35h /mois 15.00€ par heure" at bounding box center [327, 309] width 168 height 28
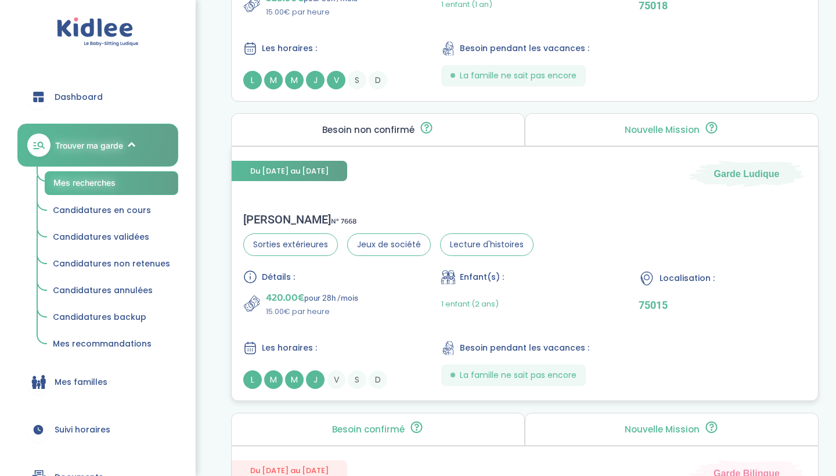
scroll to position [1646, 0]
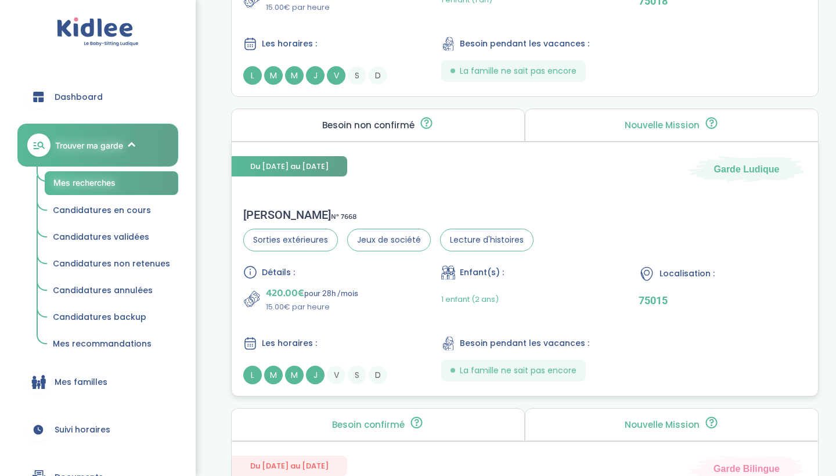
click at [360, 326] on div "Détails : 420.00€ pour 28h /mois 15.00€ par heure Enfant(s) : 1 enfant (2 ans) …" at bounding box center [524, 324] width 563 height 119
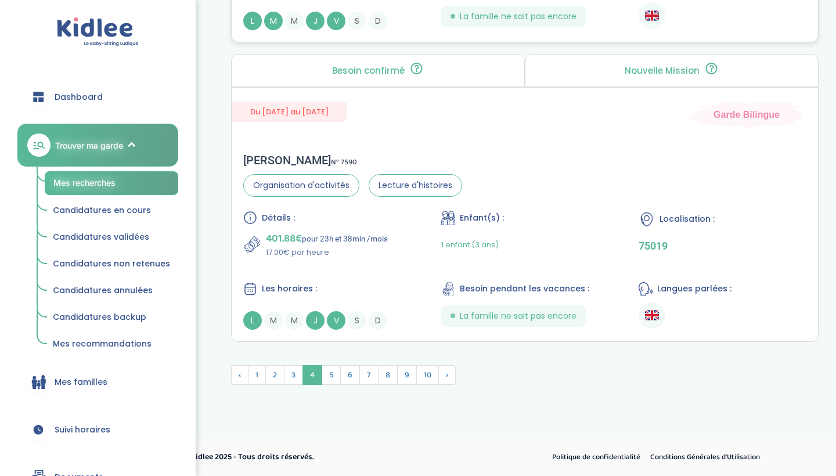
scroll to position [3198, 0]
click at [333, 375] on span "5" at bounding box center [330, 375] width 19 height 20
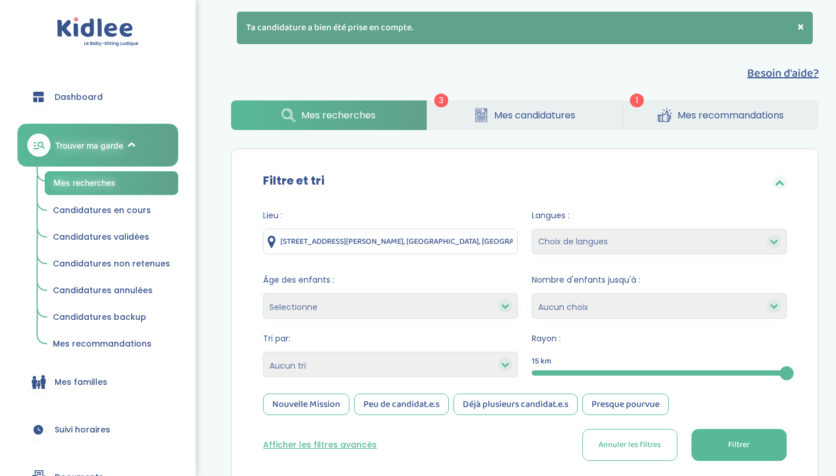
scroll to position [0, 0]
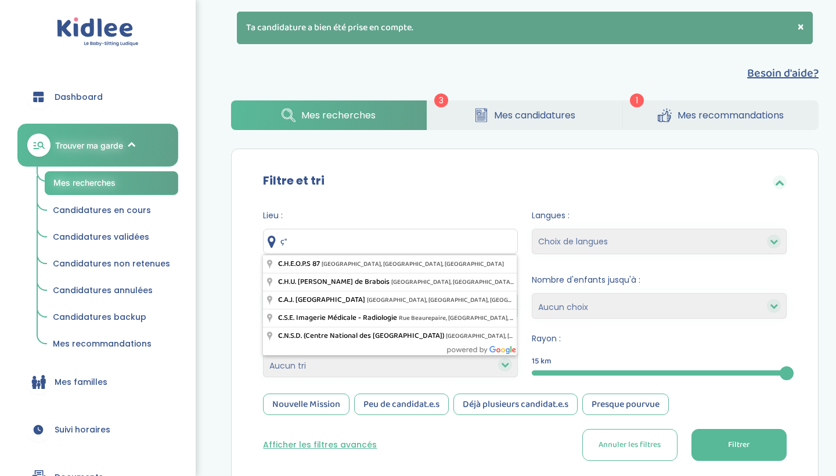
type input "ç"
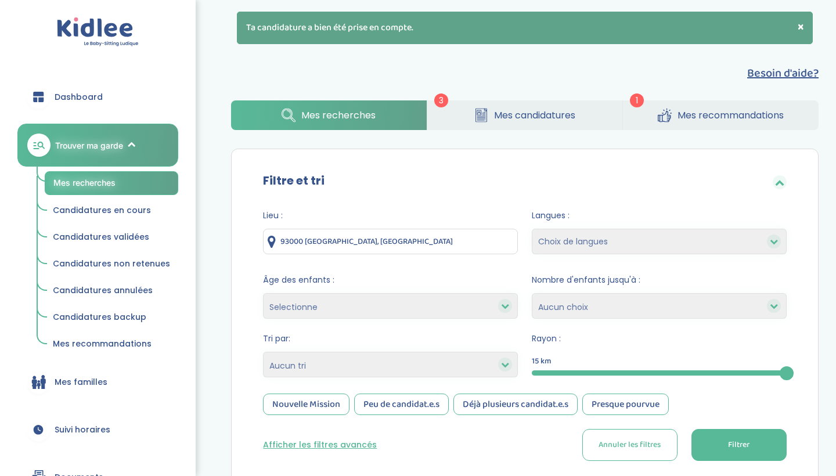
click at [730, 446] on span "Filtrer" at bounding box center [738, 445] width 21 height 12
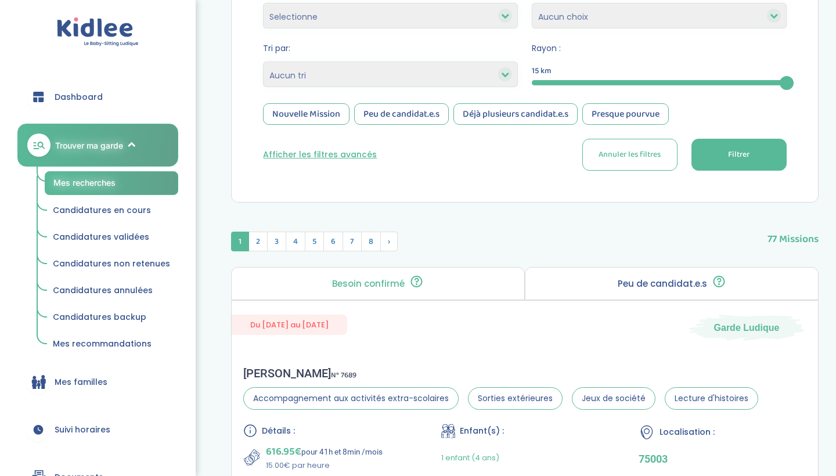
scroll to position [195, 0]
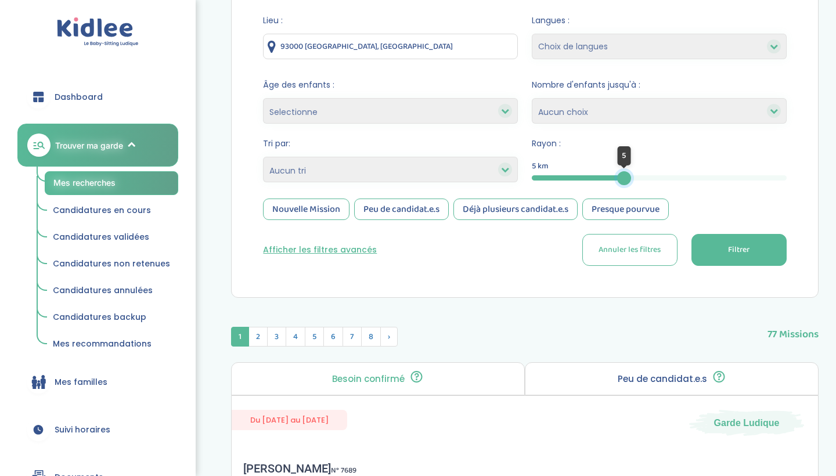
drag, startPoint x: 783, startPoint y: 180, endPoint x: 625, endPoint y: 213, distance: 160.6
click at [625, 212] on form "Lieu : 93000 Bobigny, France Langues : Choix de langues Allemand Anglais Arabe …" at bounding box center [524, 140] width 523 height 251
click at [718, 249] on button "Filtrer" at bounding box center [738, 250] width 95 height 32
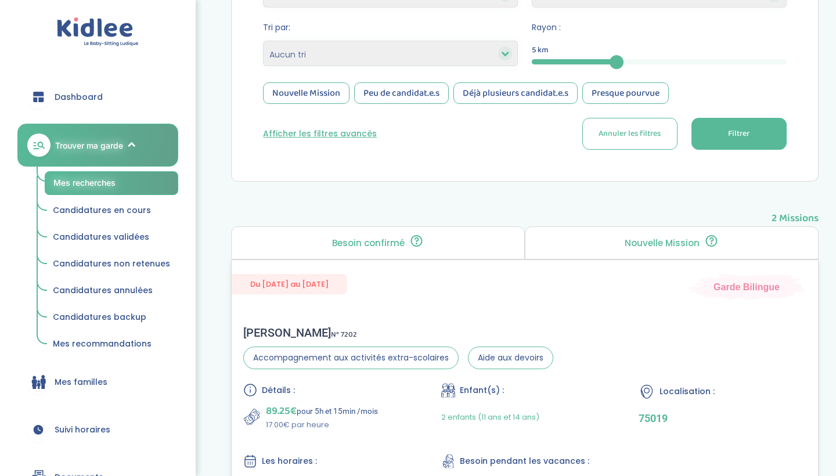
scroll to position [324, 0]
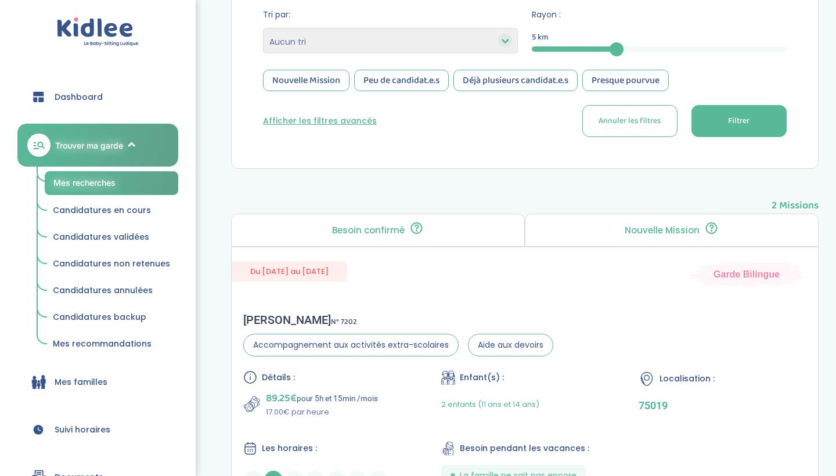
click at [745, 115] on span "Filtrer" at bounding box center [738, 121] width 21 height 12
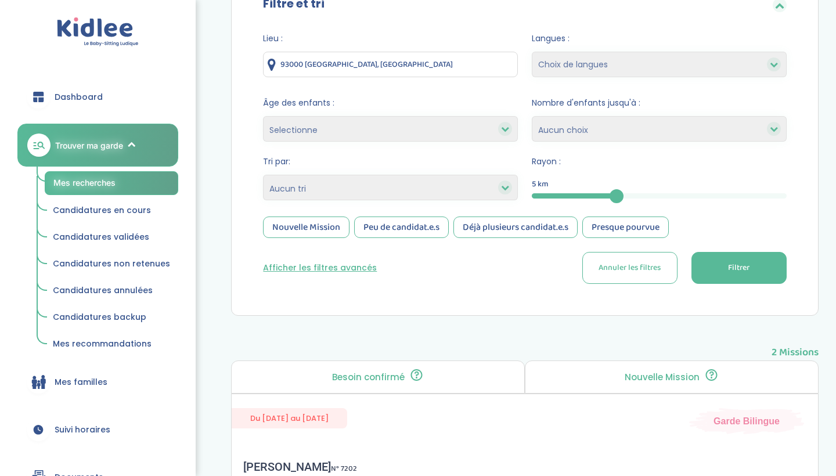
scroll to position [168, 0]
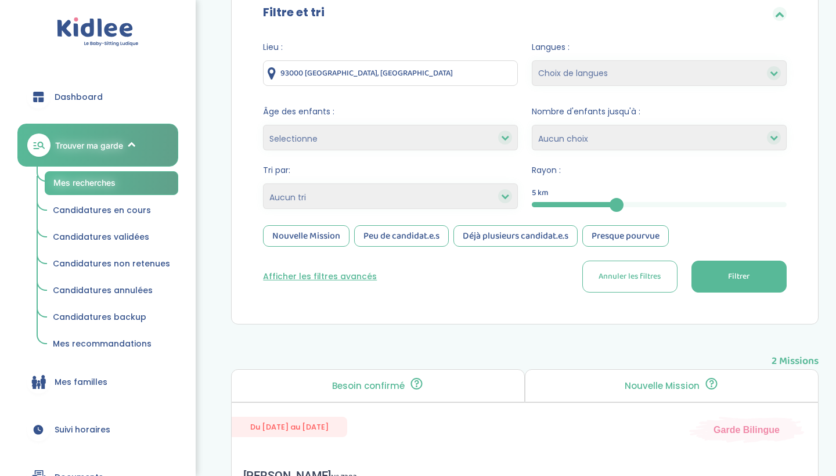
click at [442, 86] on div "Lieu : 93000 Bobigny, France" at bounding box center [390, 66] width 255 height 50
drag, startPoint x: 429, startPoint y: 78, endPoint x: 291, endPoint y: 78, distance: 137.5
click at [291, 78] on input "93000 Bobigny, France" at bounding box center [390, 73] width 255 height 26
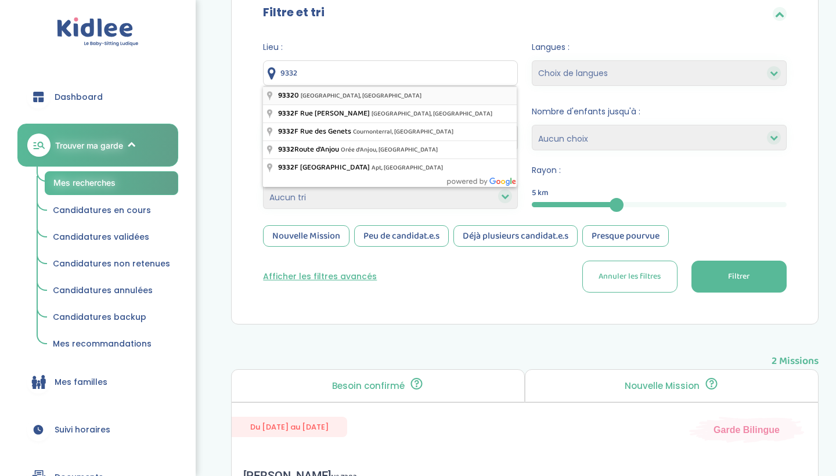
type input "93320 Les Pavillons-sous-Bois, France"
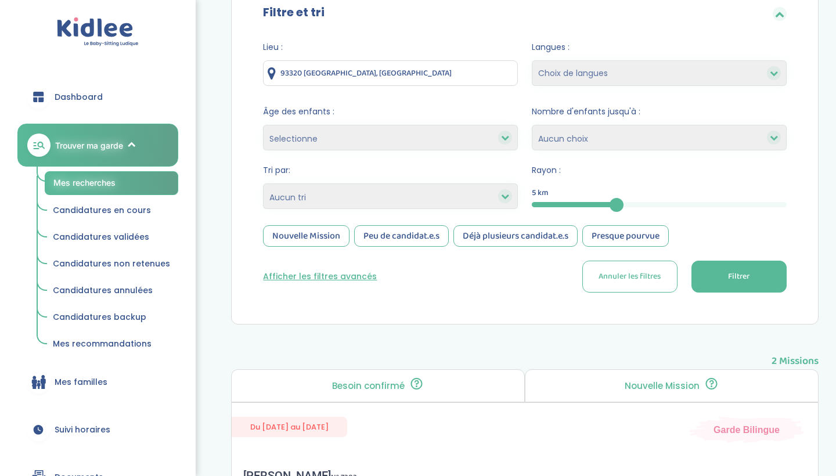
click at [744, 270] on span "Filtrer" at bounding box center [738, 276] width 21 height 12
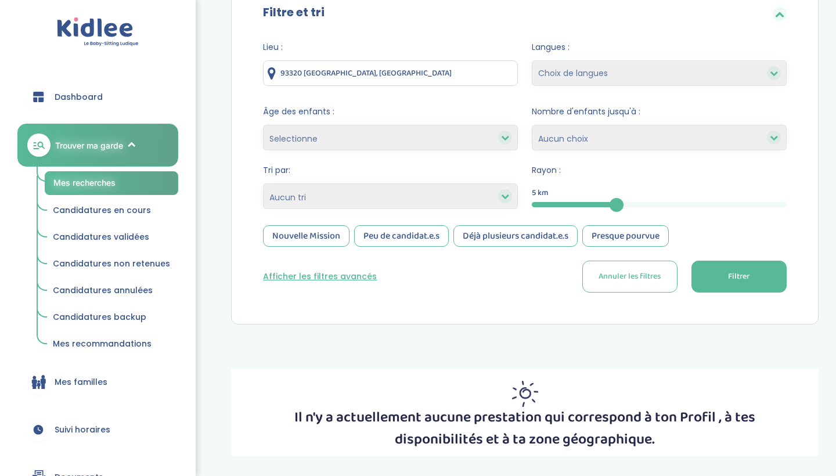
scroll to position [196, 0]
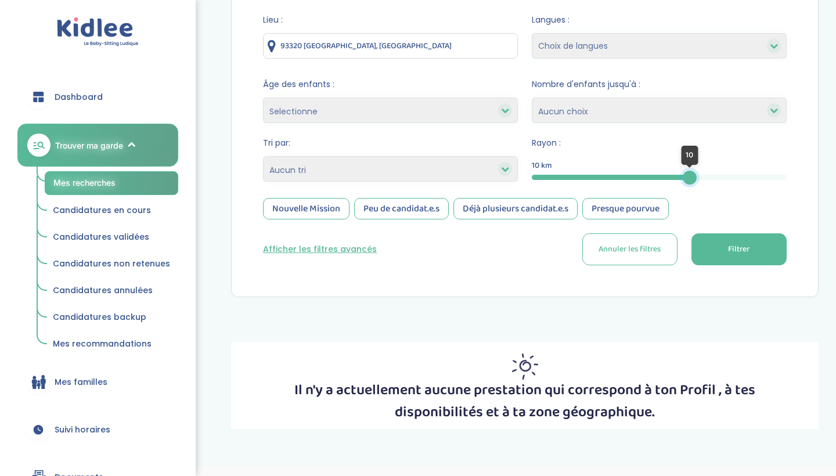
drag, startPoint x: 620, startPoint y: 175, endPoint x: 689, endPoint y: 179, distance: 69.2
click at [689, 179] on div at bounding box center [689, 178] width 14 height 14
click at [737, 241] on button "Filtrer" at bounding box center [738, 249] width 95 height 32
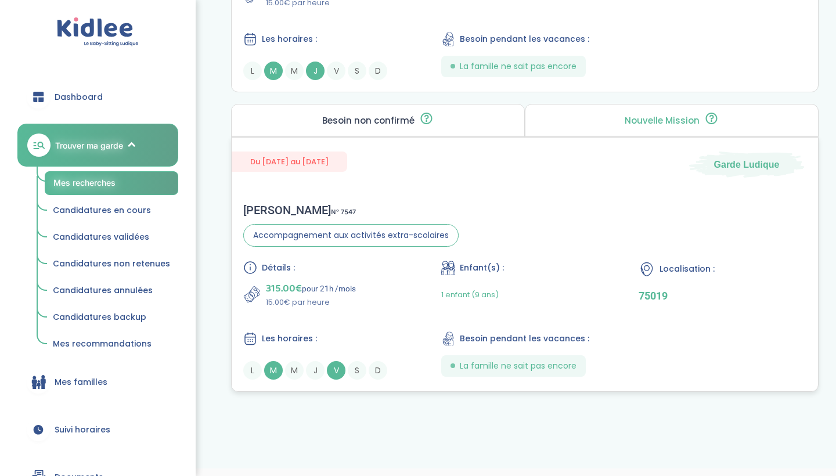
scroll to position [2229, 0]
click at [609, 294] on div "Détails : 315.00€ pour 21h /mois 15.00€ par heure Enfant(s) : 1 enfant (9 ans) …" at bounding box center [524, 320] width 563 height 119
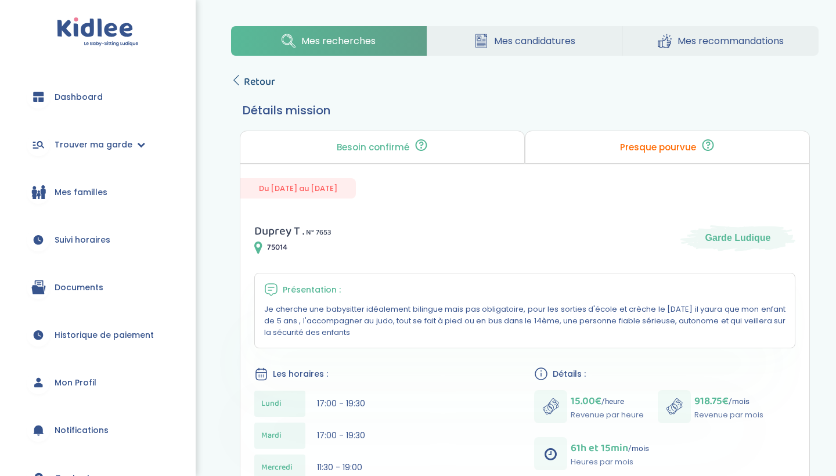
click at [245, 83] on span "Retour" at bounding box center [259, 82] width 31 height 16
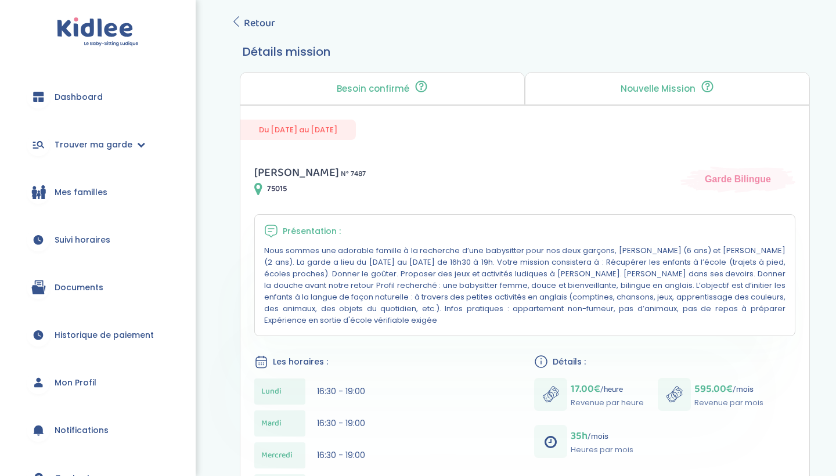
scroll to position [57, 0]
click at [255, 21] on span "Retour" at bounding box center [259, 24] width 31 height 16
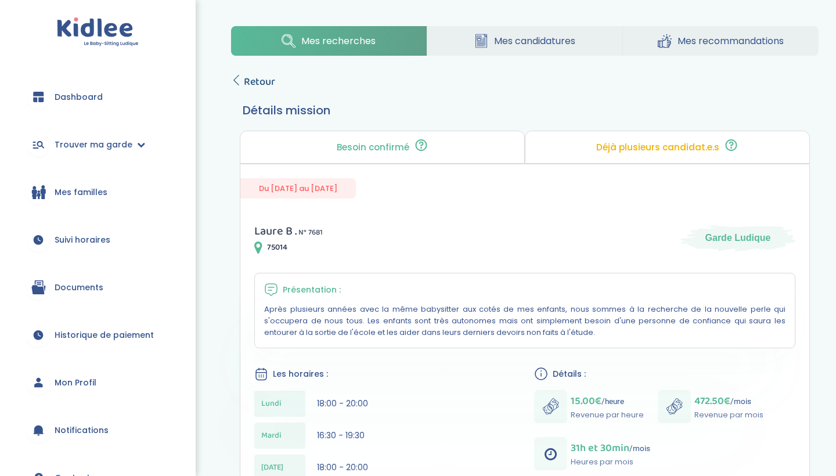
click at [258, 81] on span "Retour" at bounding box center [259, 82] width 31 height 16
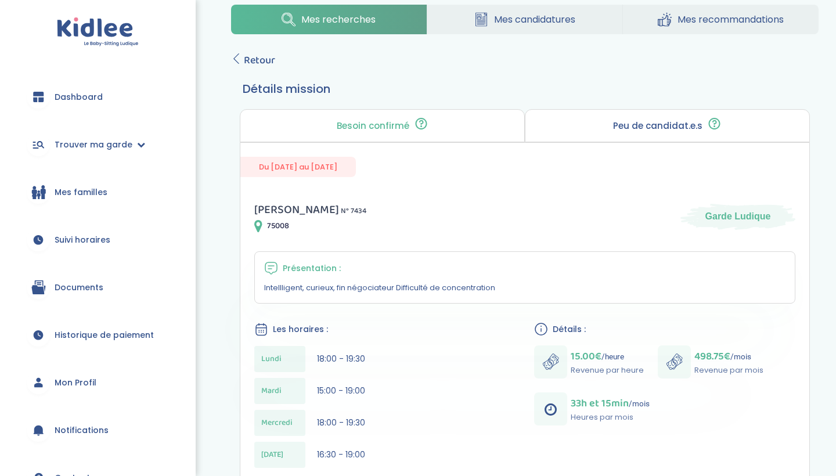
scroll to position [19, 0]
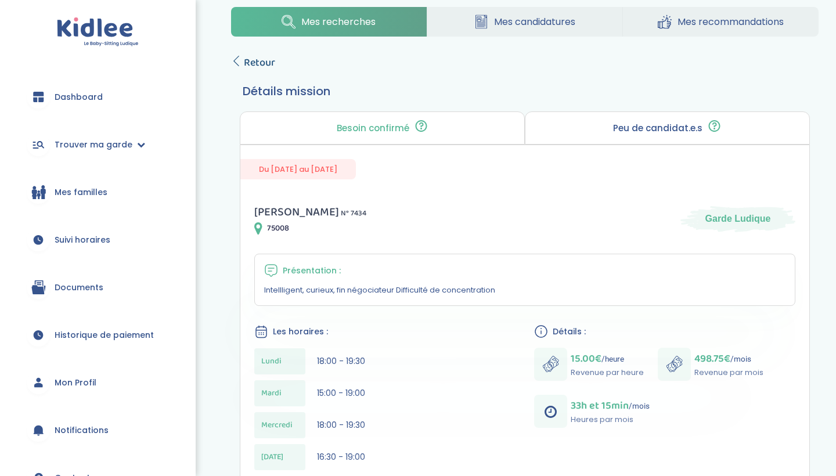
click at [248, 63] on span "Retour" at bounding box center [259, 63] width 31 height 16
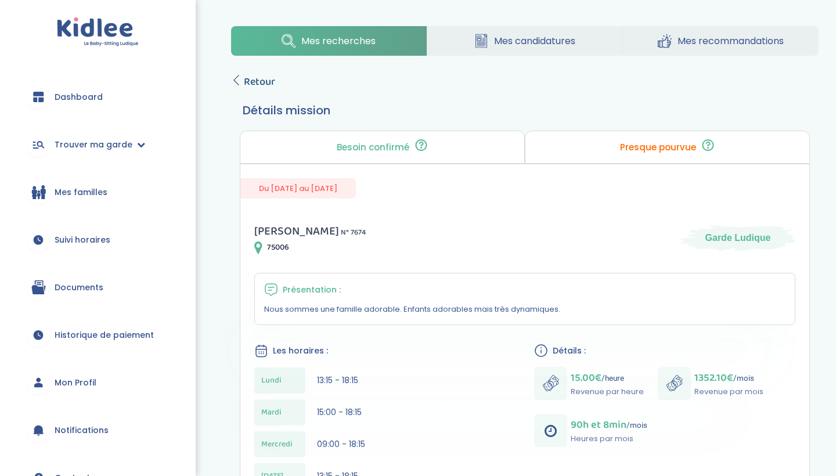
click at [249, 83] on span "Retour" at bounding box center [259, 82] width 31 height 16
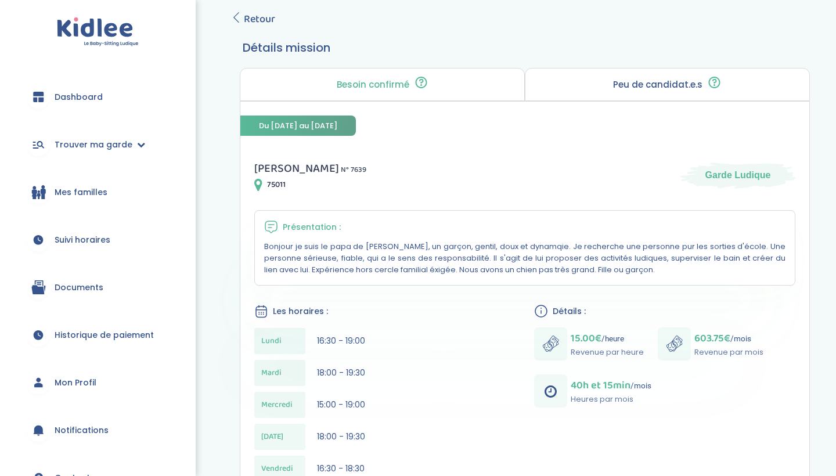
scroll to position [70, 0]
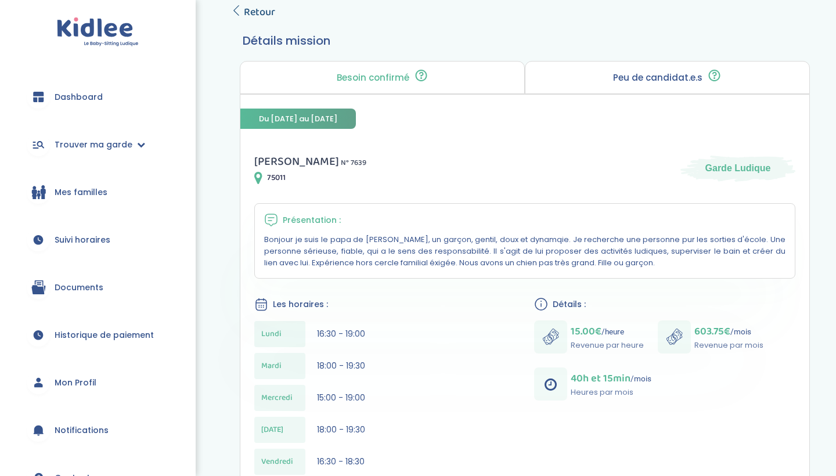
click at [248, 9] on span "Retour" at bounding box center [259, 12] width 31 height 16
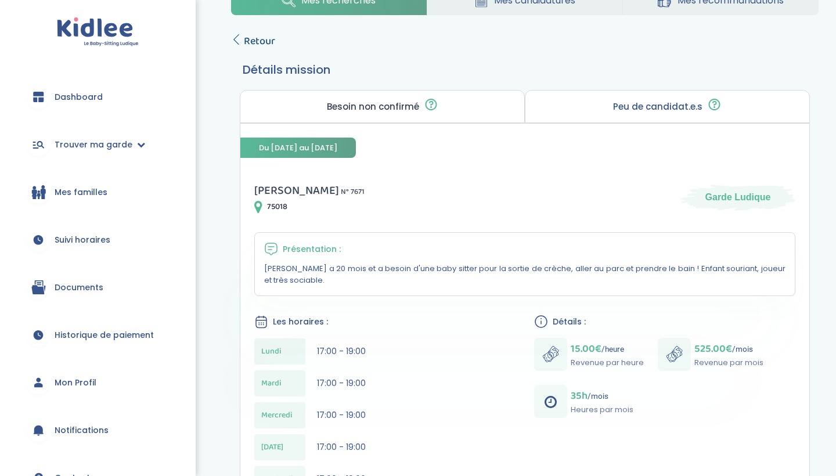
click at [243, 45] on link "Retour" at bounding box center [253, 41] width 44 height 16
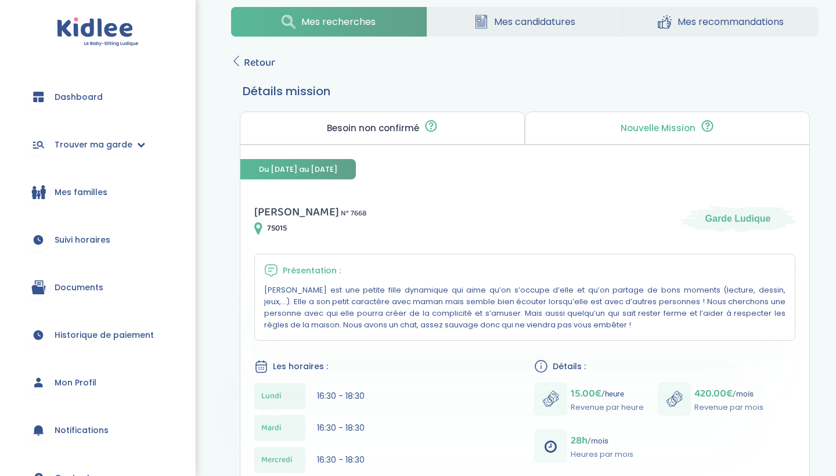
scroll to position [12, 0]
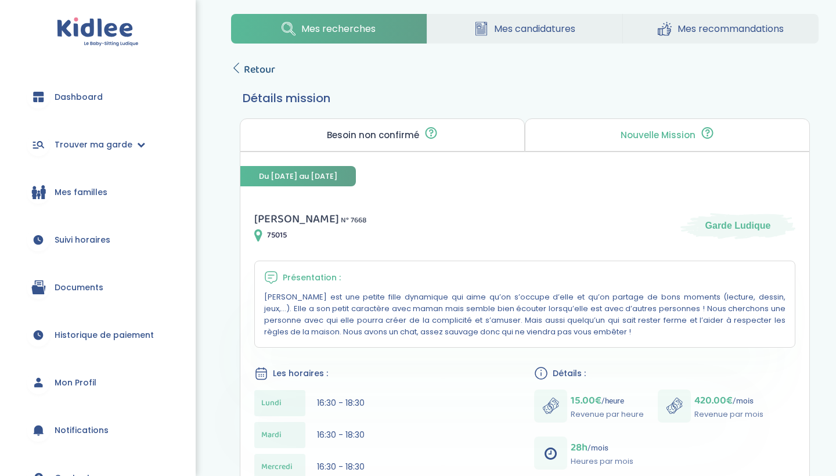
click at [255, 68] on span "Retour" at bounding box center [259, 70] width 31 height 16
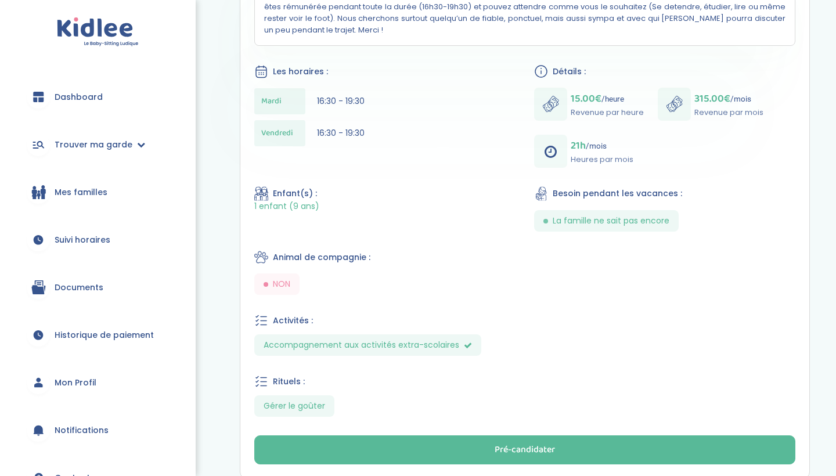
scroll to position [342, 0]
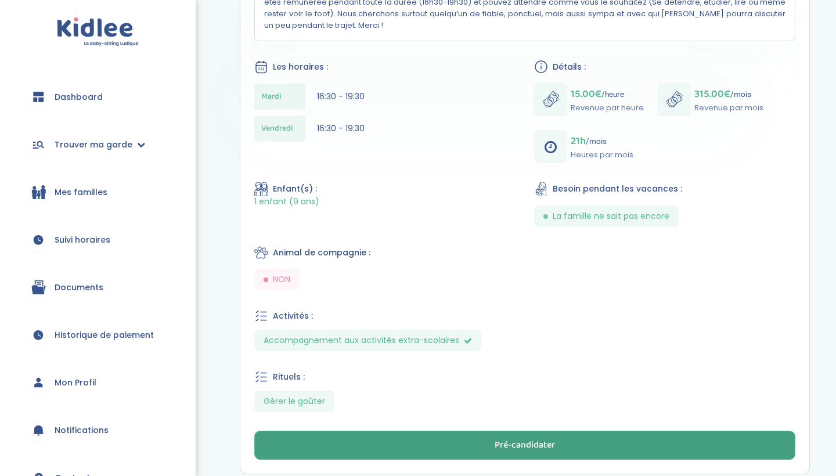
click at [538, 439] on div "Pré-candidater" at bounding box center [524, 445] width 60 height 13
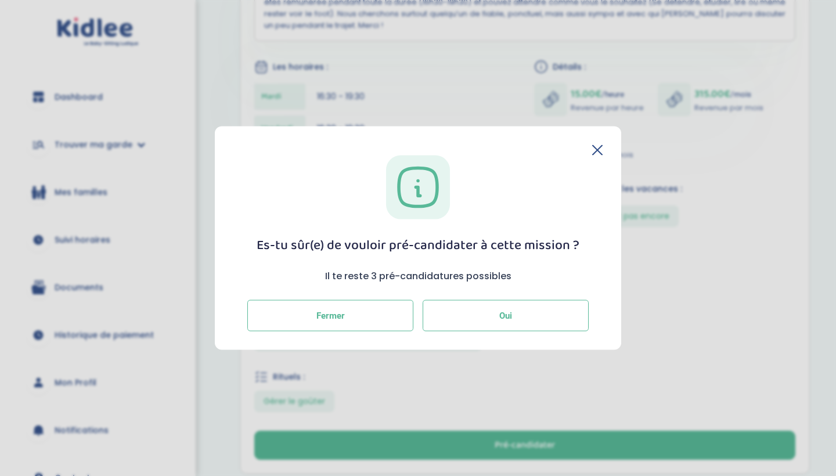
click at [502, 310] on span "Oui" at bounding box center [505, 315] width 13 height 10
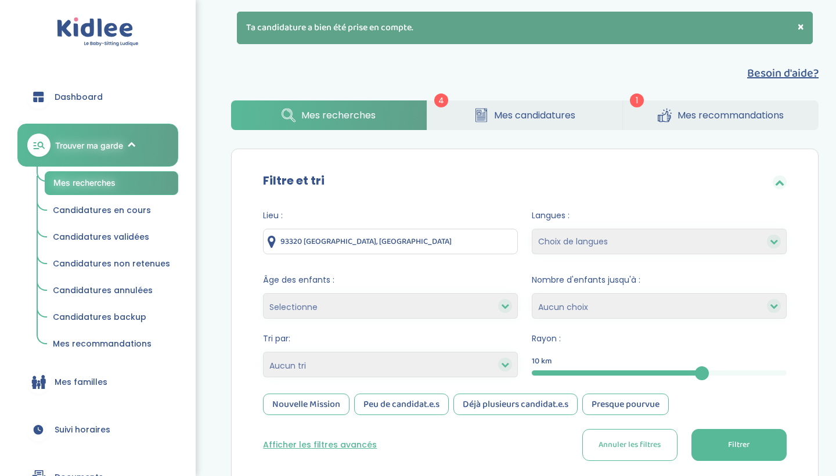
click at [763, 457] on button "Filtrer" at bounding box center [738, 445] width 95 height 32
click at [754, 445] on button "button" at bounding box center [738, 447] width 95 height 36
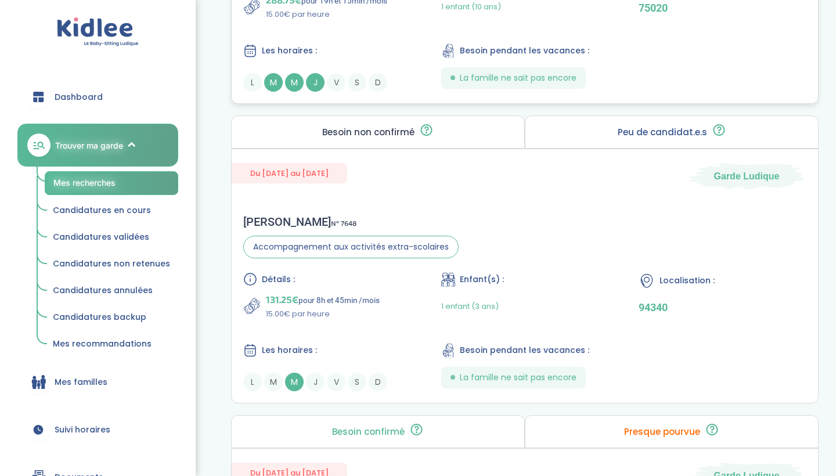
scroll to position [1321, 0]
click at [412, 337] on div "Détails : 131.25€ pour 8h et 45min /mois 15.00€ par heure Enfant(s) : 1 enfant …" at bounding box center [524, 331] width 563 height 119
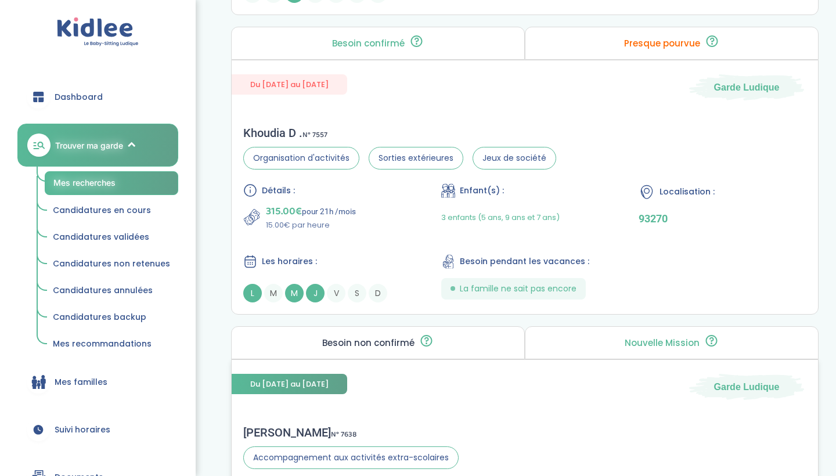
scroll to position [1717, 0]
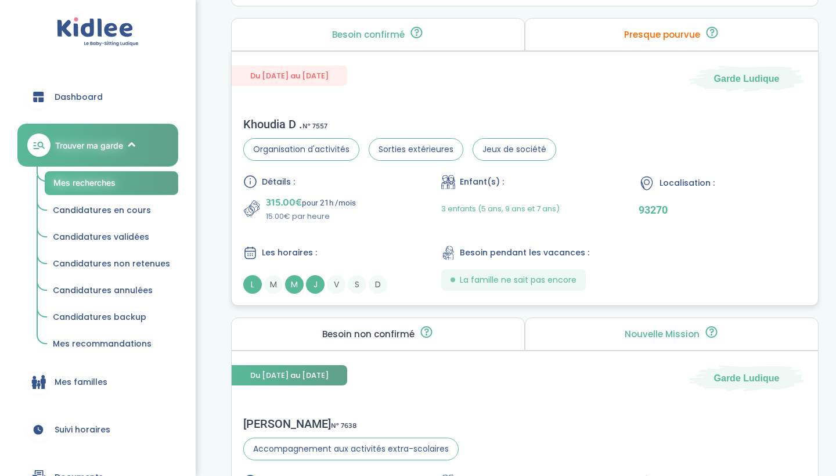
click at [418, 261] on div "Détails : 315.00€ pour 21h /mois 15.00€ par heure Enfant(s) : 3 enfants (5 ans,…" at bounding box center [524, 234] width 563 height 119
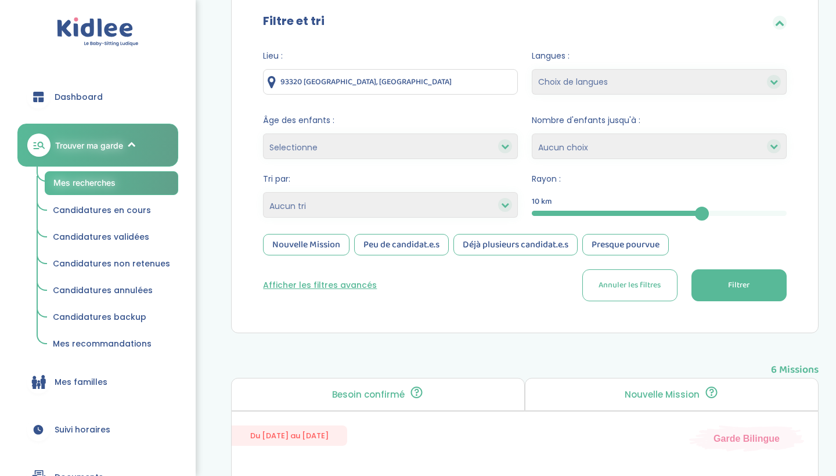
scroll to position [158, 0]
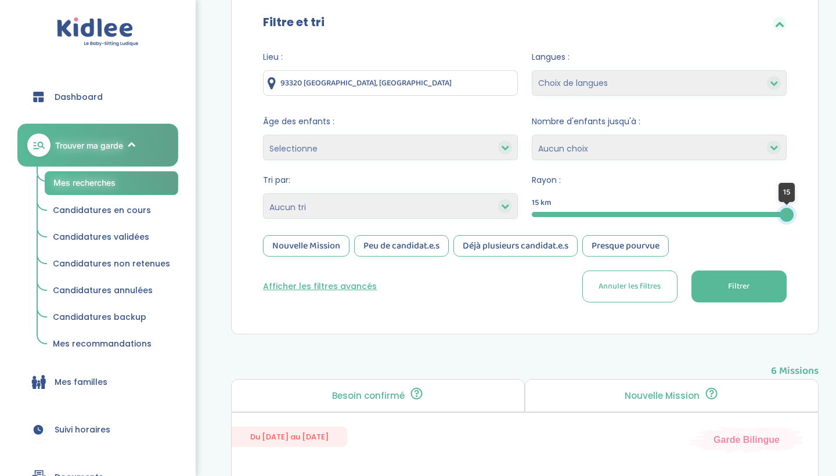
drag, startPoint x: 701, startPoint y: 216, endPoint x: 789, endPoint y: 218, distance: 87.6
click at [789, 218] on div at bounding box center [786, 215] width 14 height 14
click at [729, 298] on button "Filtrer" at bounding box center [738, 286] width 95 height 32
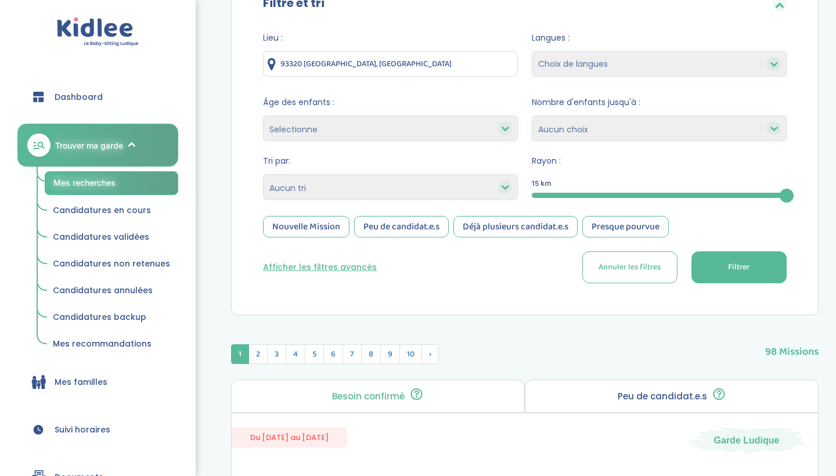
scroll to position [175, 0]
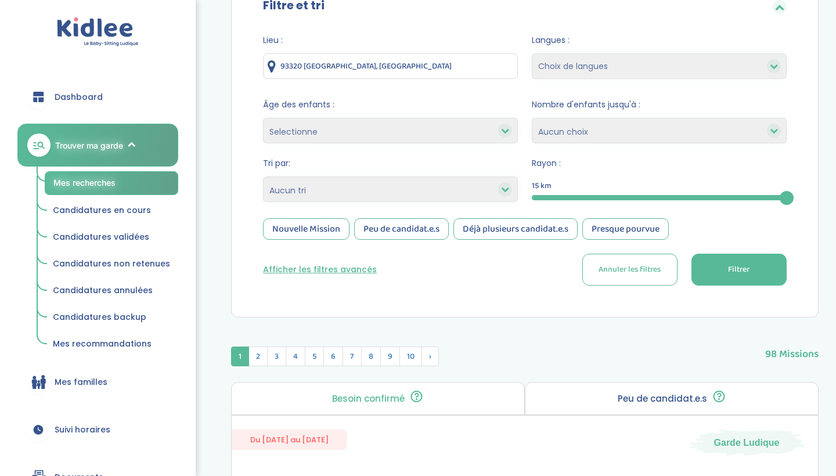
select select "hours_asc"
click at [733, 276] on button "Filtrer" at bounding box center [738, 270] width 95 height 32
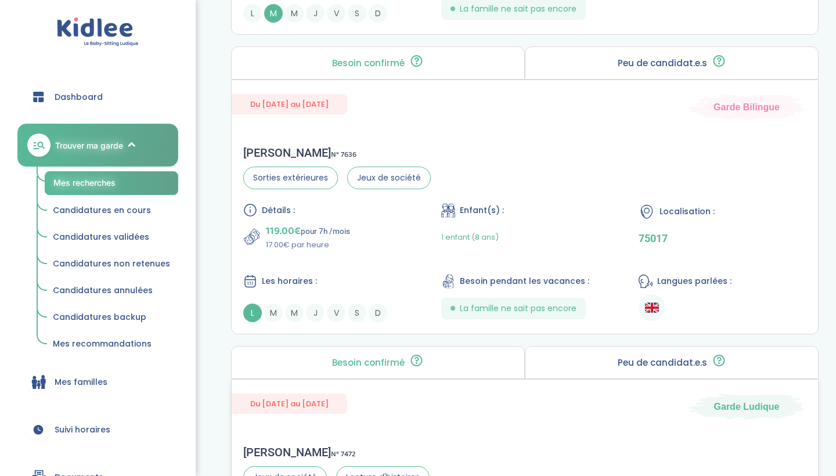
scroll to position [813, 0]
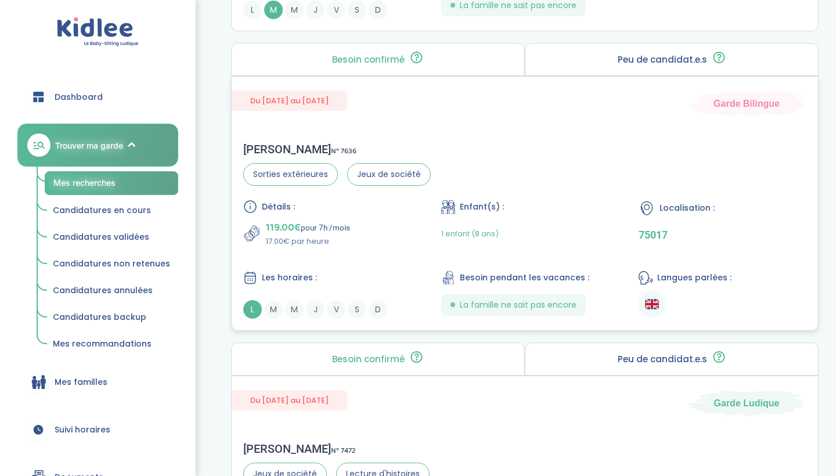
click at [560, 244] on div "1 enfant (8 ans)" at bounding box center [525, 233] width 168 height 27
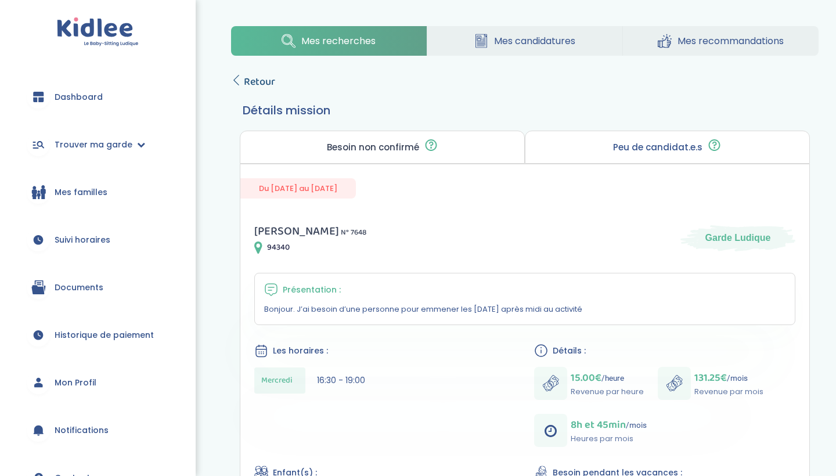
click at [243, 81] on link "Retour" at bounding box center [253, 82] width 44 height 16
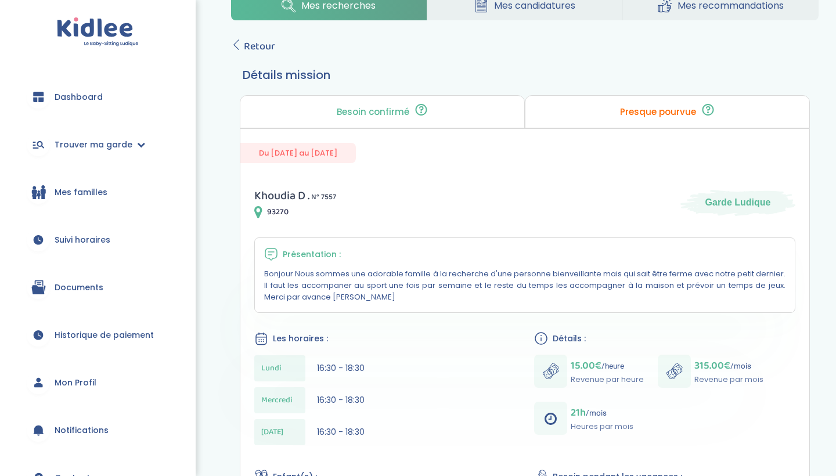
scroll to position [24, 0]
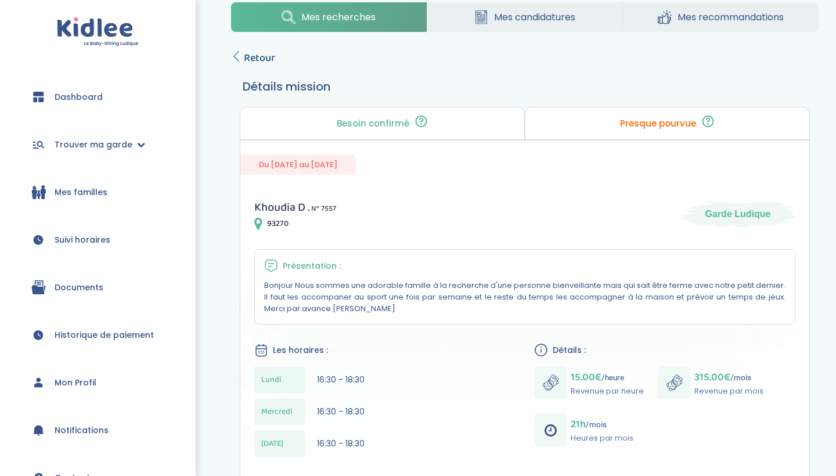
click at [260, 60] on span "Retour" at bounding box center [259, 58] width 31 height 16
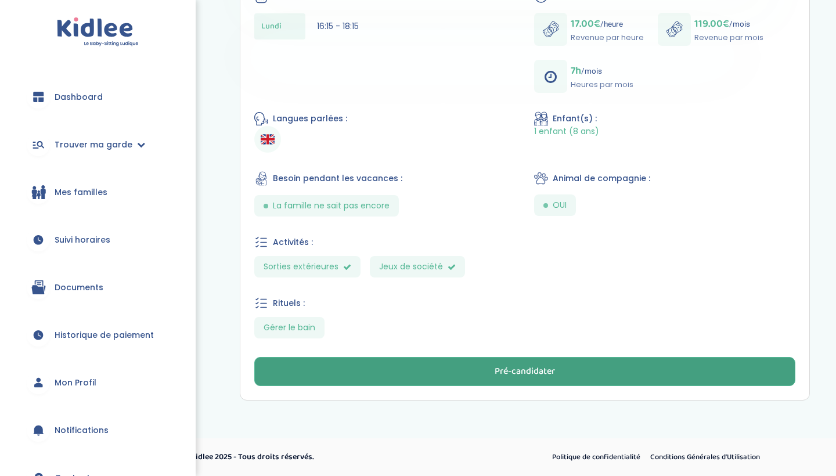
scroll to position [365, 0]
click at [457, 373] on button "Pré-candidater" at bounding box center [524, 371] width 541 height 29
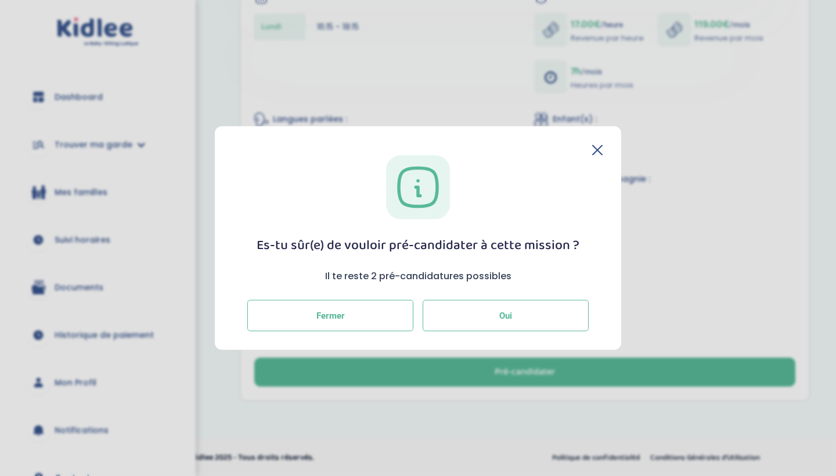
click at [455, 325] on button "Oui" at bounding box center [505, 314] width 166 height 31
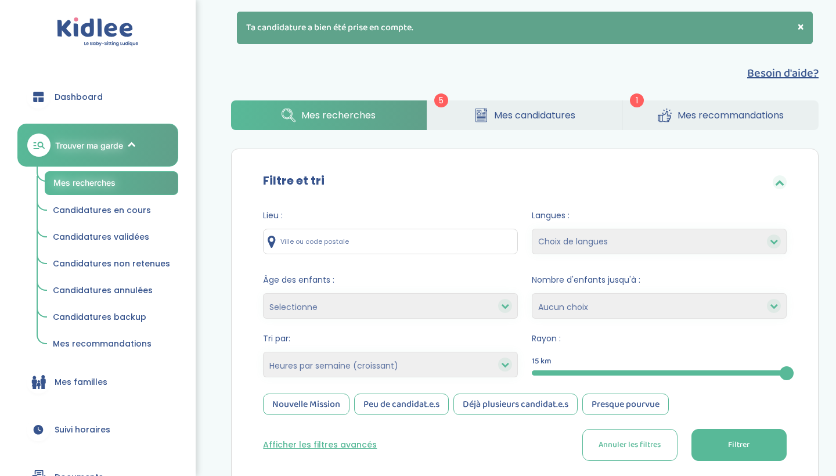
select select "hours_asc"
click at [729, 439] on span "Filtrer" at bounding box center [738, 445] width 21 height 12
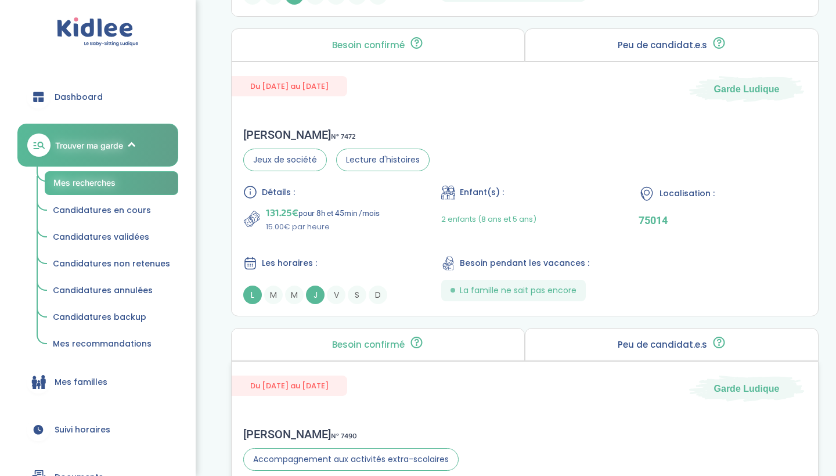
scroll to position [1111, 0]
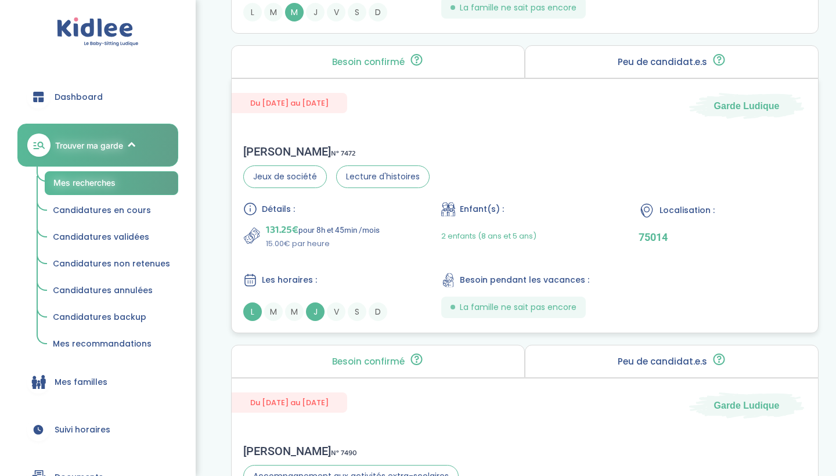
click at [397, 278] on div "Les horaires :" at bounding box center [327, 280] width 168 height 15
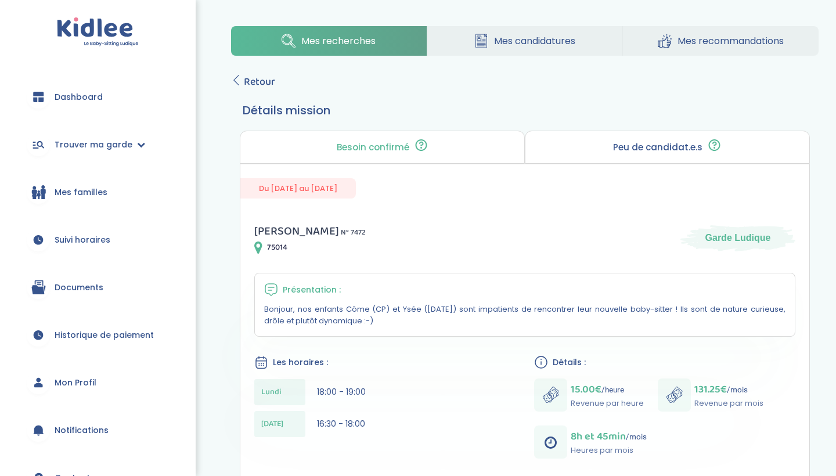
click at [525, 61] on div "Mes recherches Mes candidatures Mes recommandations Retour Détails mission Beso…" at bounding box center [525, 458] width 622 height 883
click at [525, 48] on span "Mes candidatures" at bounding box center [534, 41] width 81 height 15
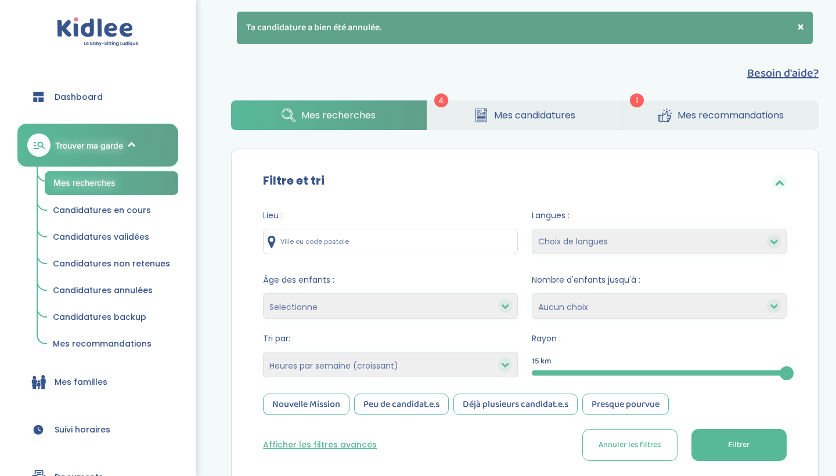
select select "hours_asc"
click at [510, 118] on span "Mes candidatures" at bounding box center [534, 115] width 81 height 15
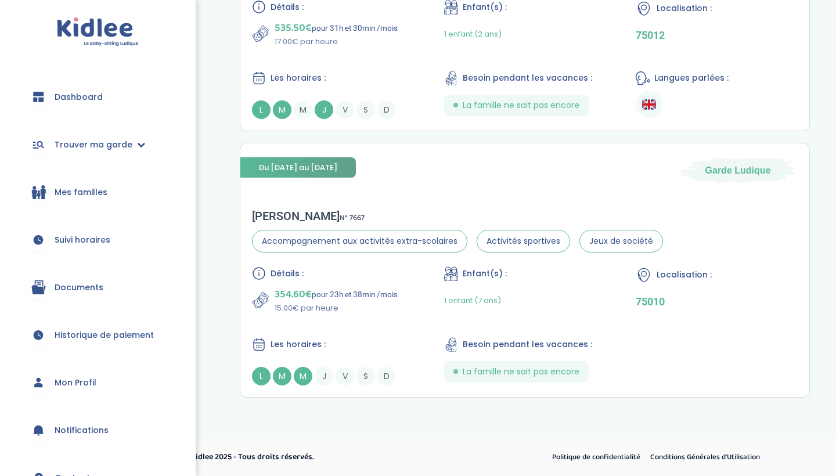
scroll to position [921, 0]
click at [407, 322] on div "Détails : 354.60€ pour 23h et 38min /mois 15.00€ par heure Enfant(s) : 1 enfant…" at bounding box center [524, 325] width 545 height 119
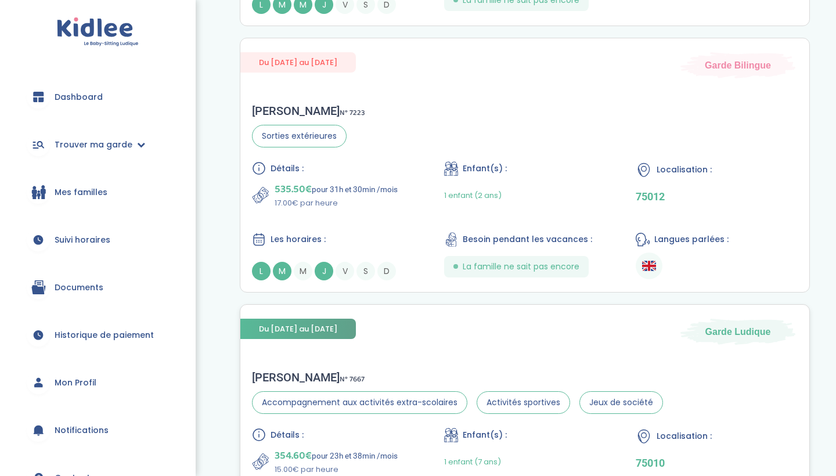
scroll to position [762, 0]
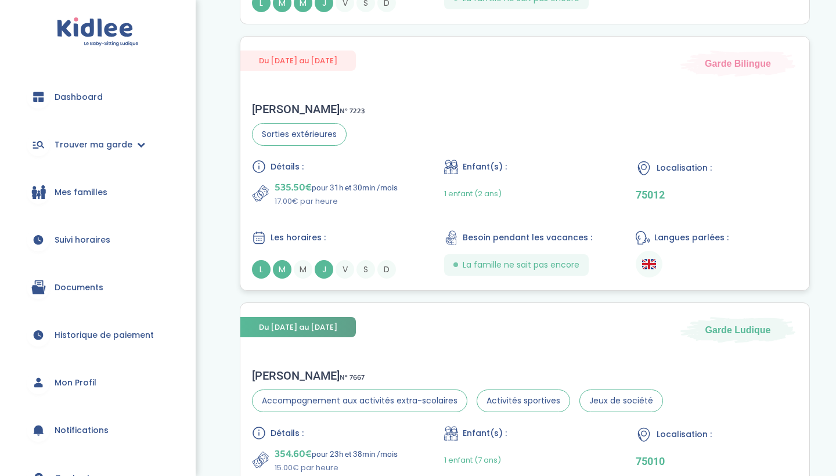
click at [348, 233] on div "Les horaires :" at bounding box center [333, 237] width 162 height 15
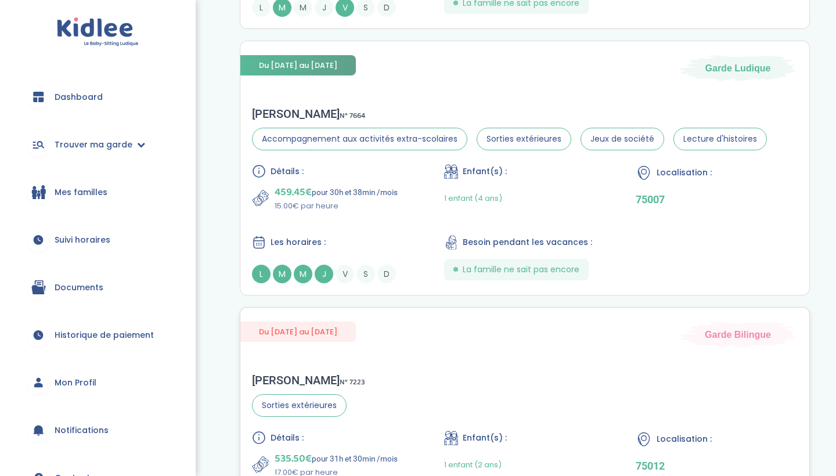
scroll to position [478, 0]
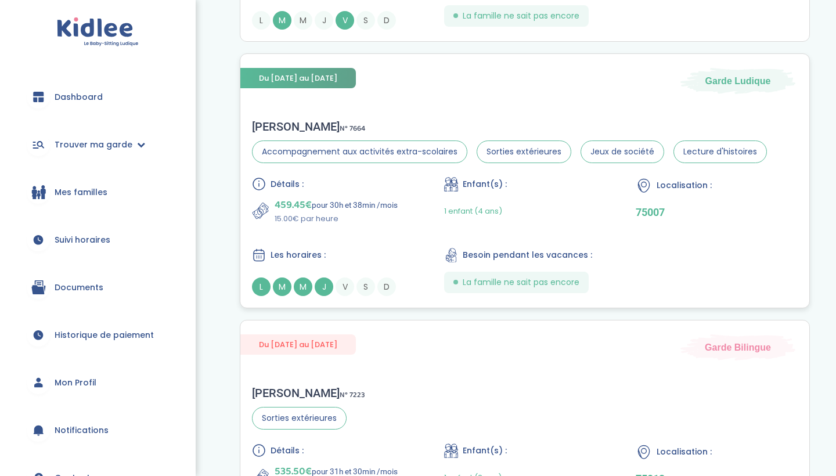
click at [337, 221] on p "15.00€ par heure" at bounding box center [335, 219] width 123 height 12
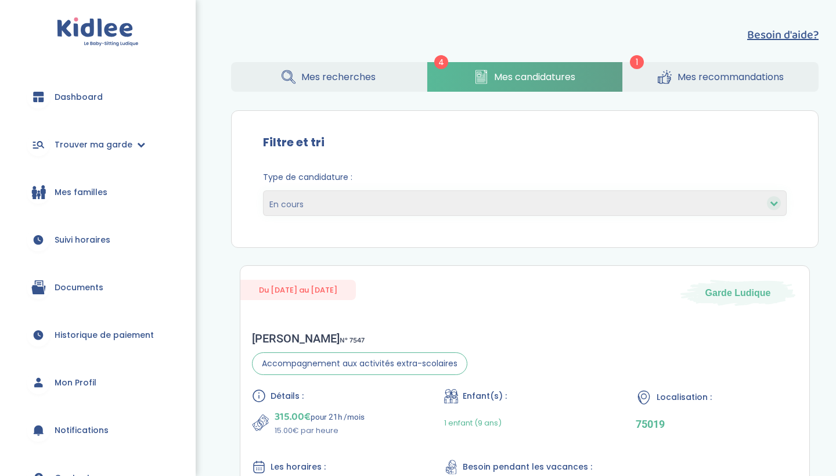
scroll to position [0, 0]
click at [343, 75] on span "Mes recherches" at bounding box center [338, 77] width 74 height 15
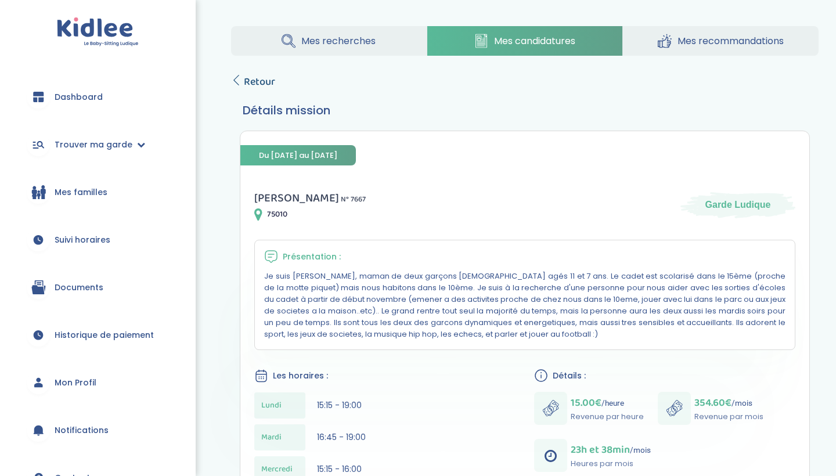
click at [256, 77] on span "Retour" at bounding box center [259, 82] width 31 height 16
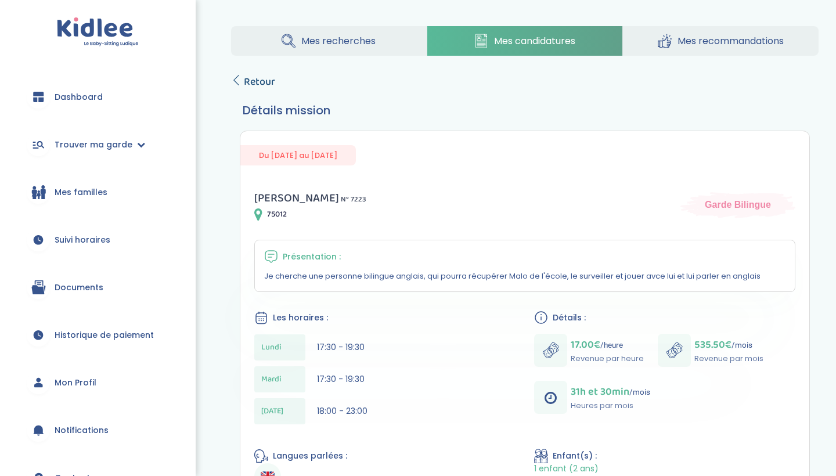
click at [256, 87] on span "Retour" at bounding box center [259, 82] width 31 height 16
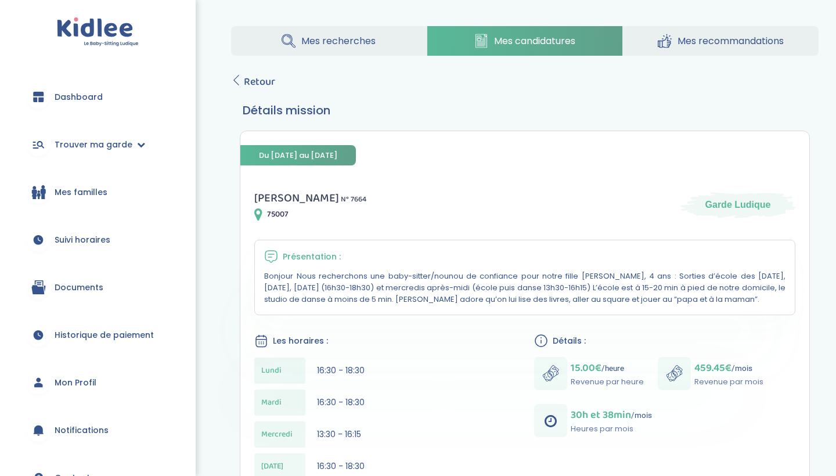
scroll to position [33, 0]
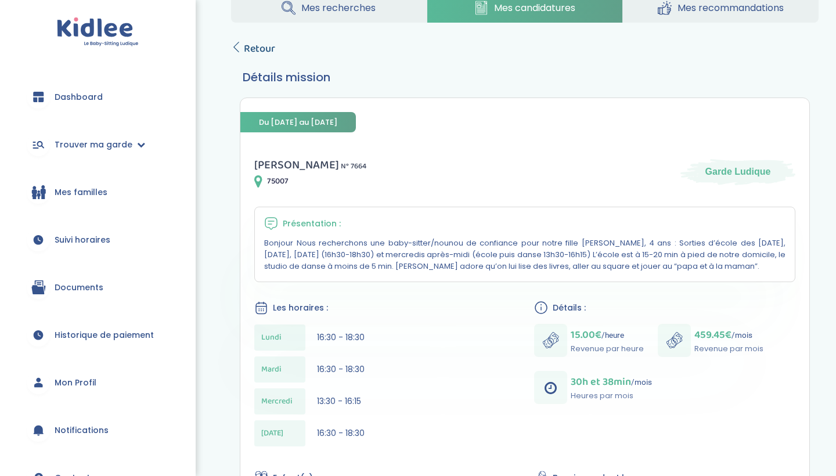
click at [253, 46] on span "Retour" at bounding box center [259, 49] width 31 height 16
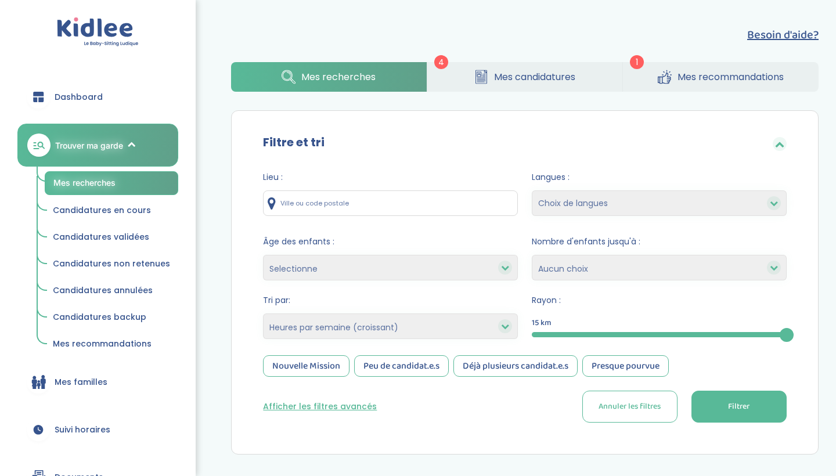
select select "hours_asc"
click at [721, 403] on button "Filtrer" at bounding box center [738, 406] width 95 height 32
click at [571, 76] on span "Mes candidatures" at bounding box center [534, 77] width 81 height 15
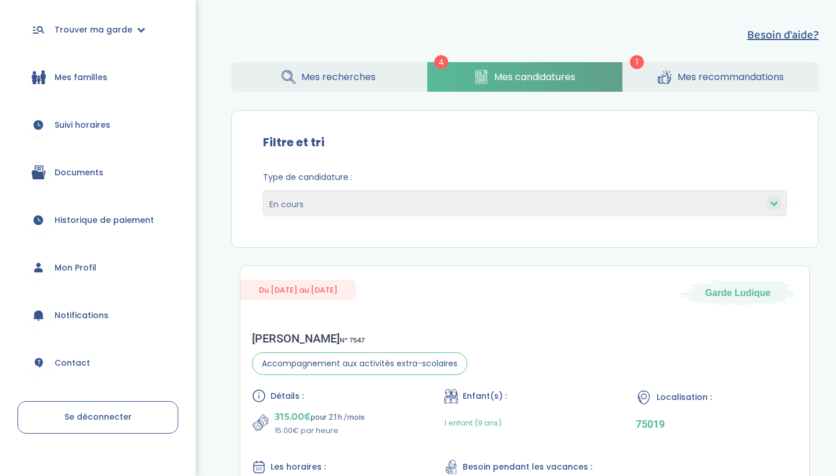
click at [668, 74] on icon at bounding box center [664, 77] width 14 height 15
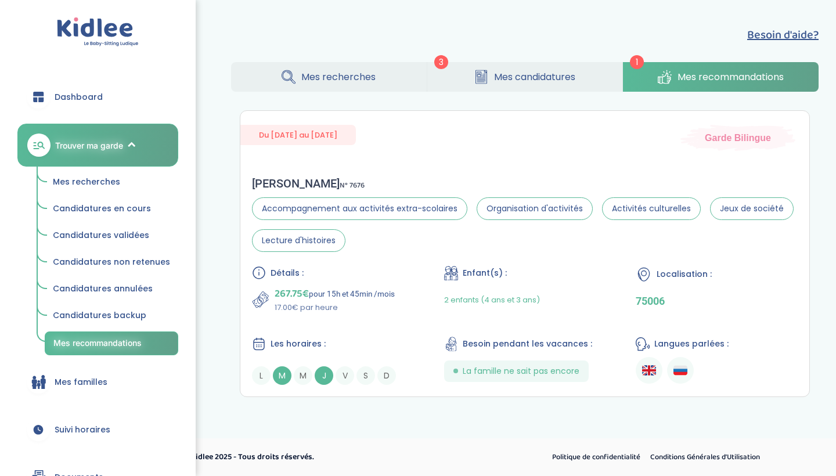
click at [538, 76] on span "Mes candidatures" at bounding box center [534, 77] width 81 height 15
